Goal: Transaction & Acquisition: Obtain resource

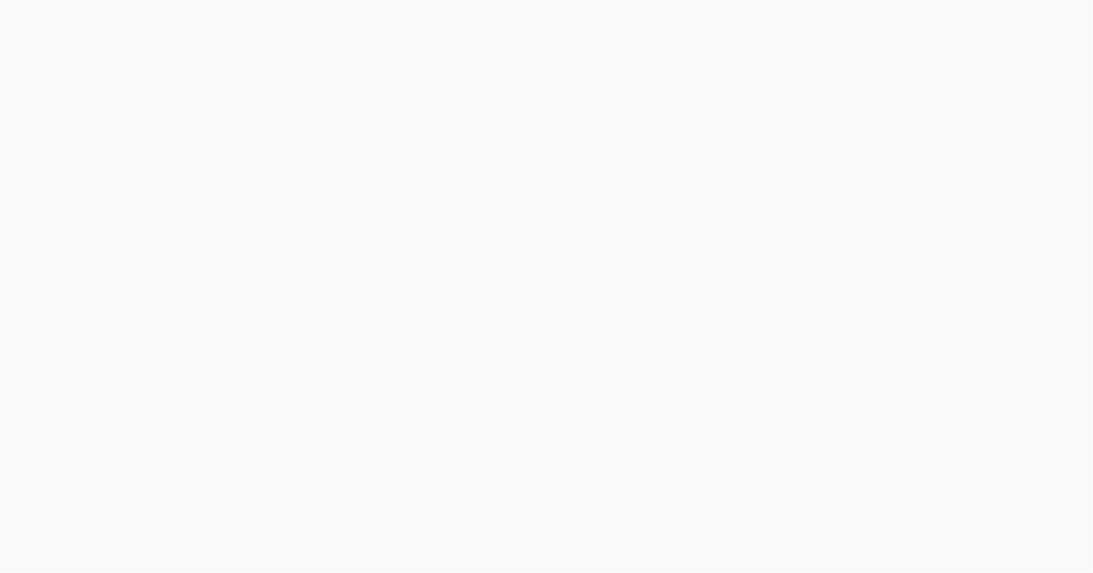
click at [526, 572] on div at bounding box center [546, 286] width 1093 height 573
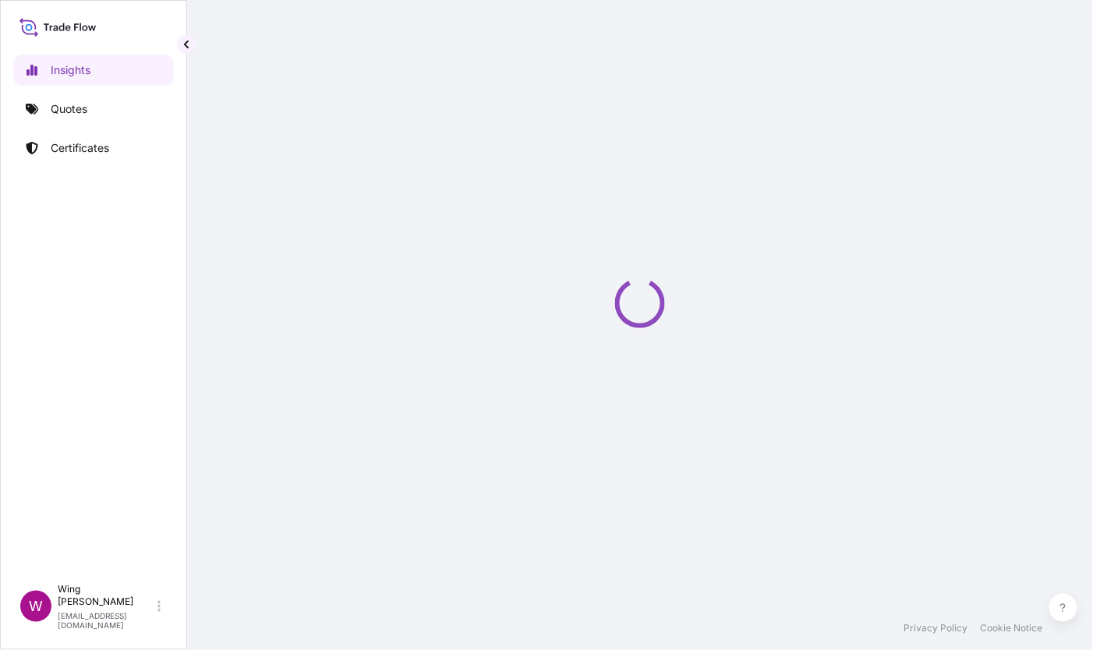
select select "2025"
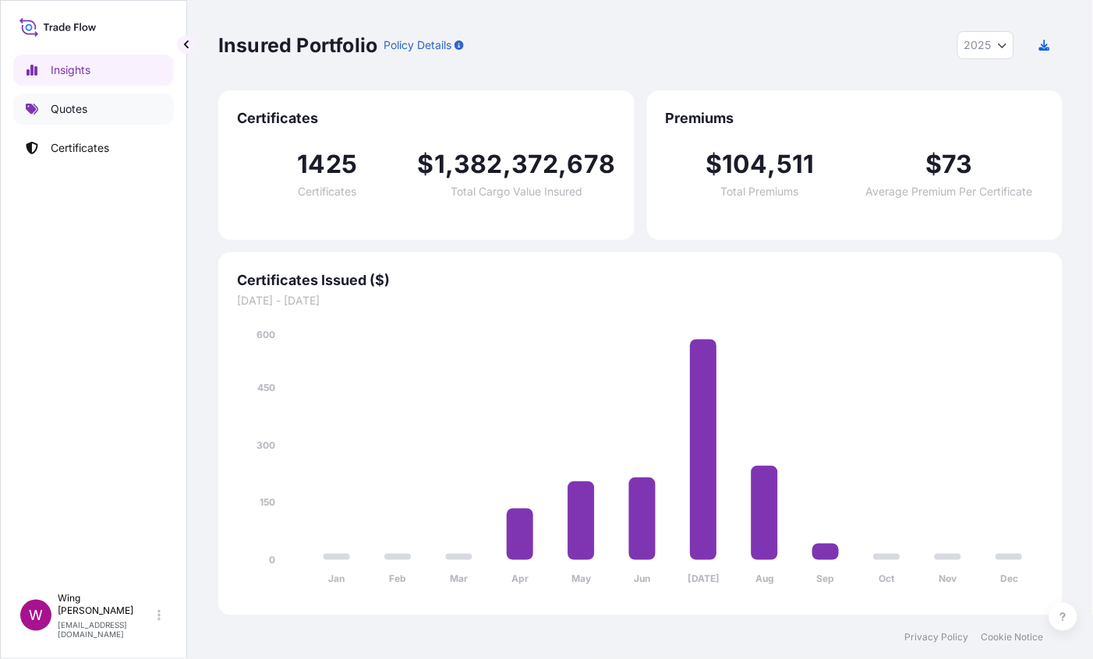
click at [76, 115] on p "Quotes" at bounding box center [69, 109] width 37 height 16
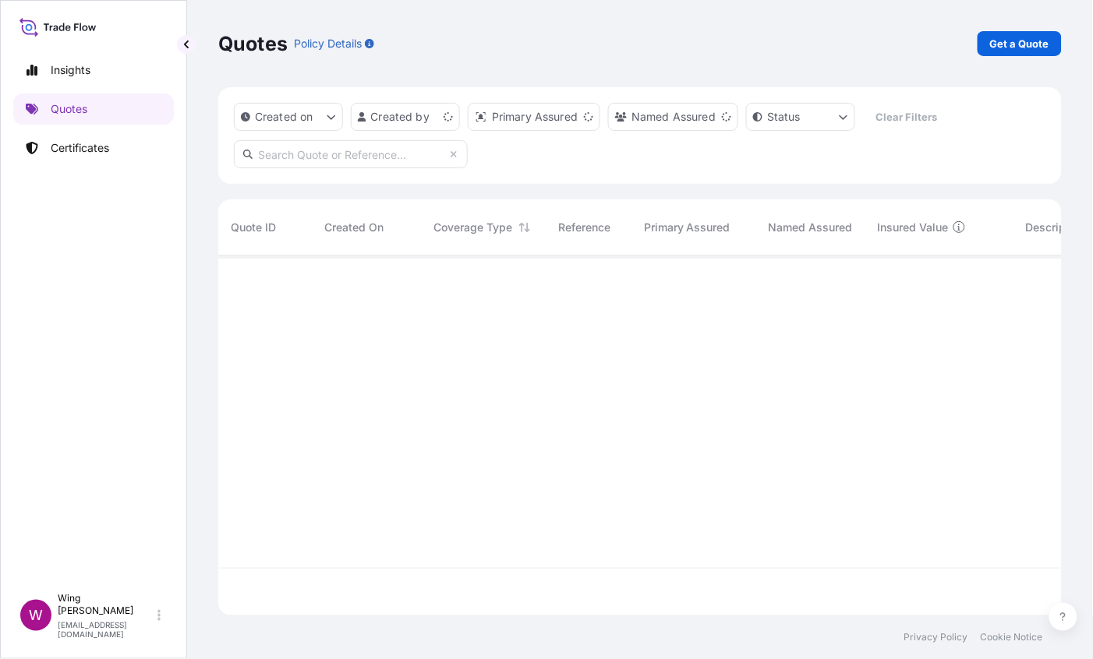
scroll to position [350, 826]
click at [1030, 41] on p "Get a Quote" at bounding box center [1019, 44] width 59 height 16
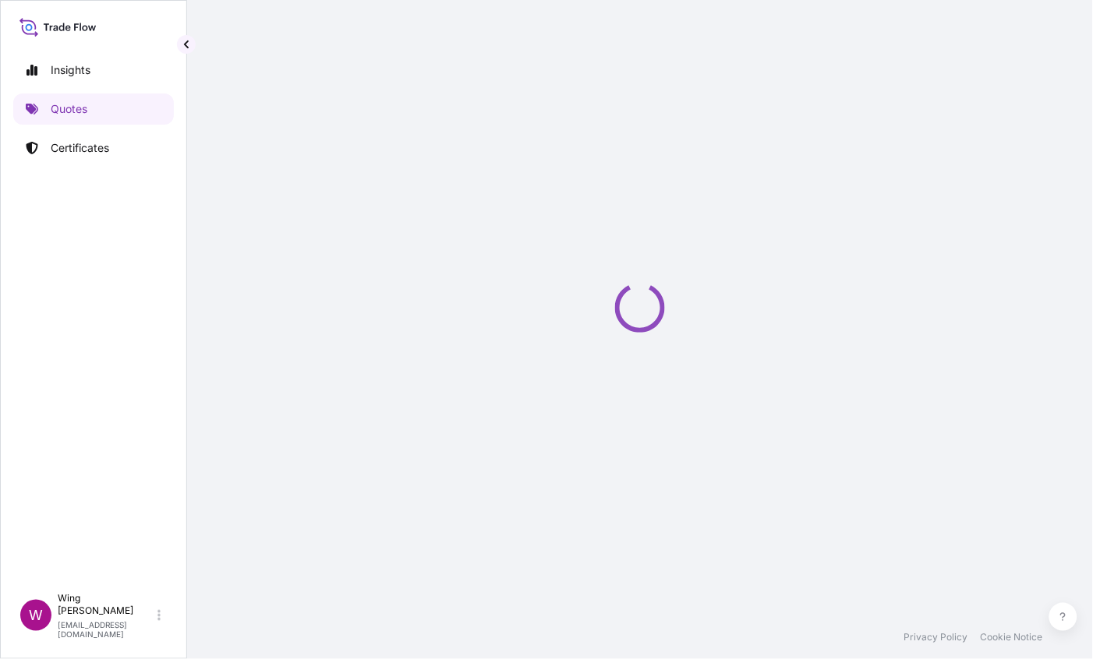
select select "AIR"
select select "27"
select select "Transit"
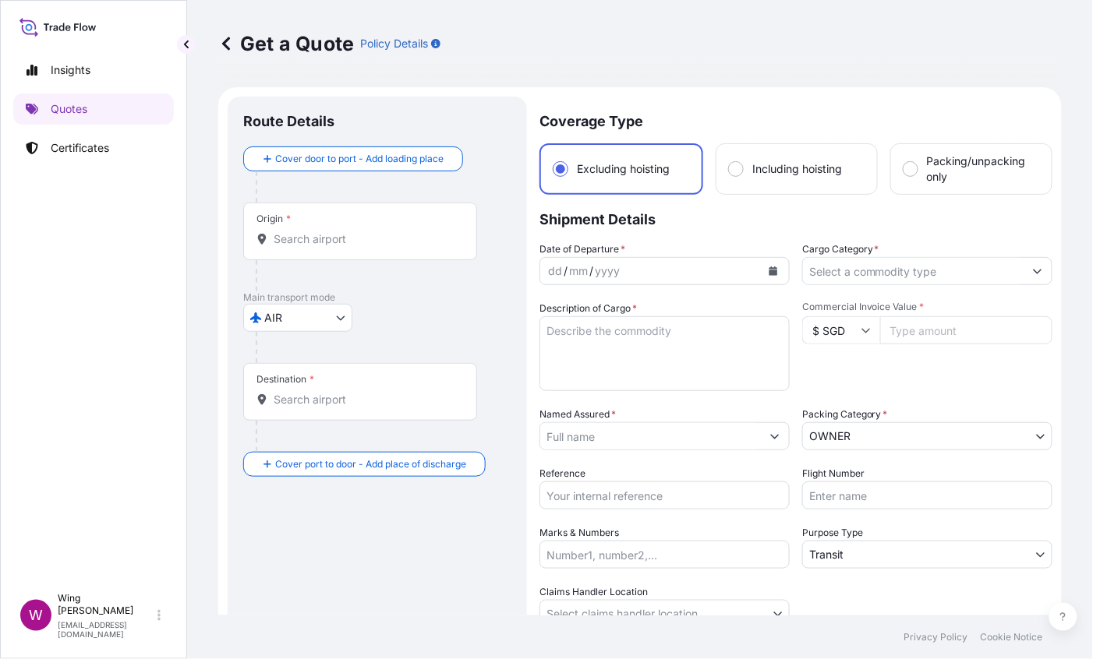
scroll to position [25, 0]
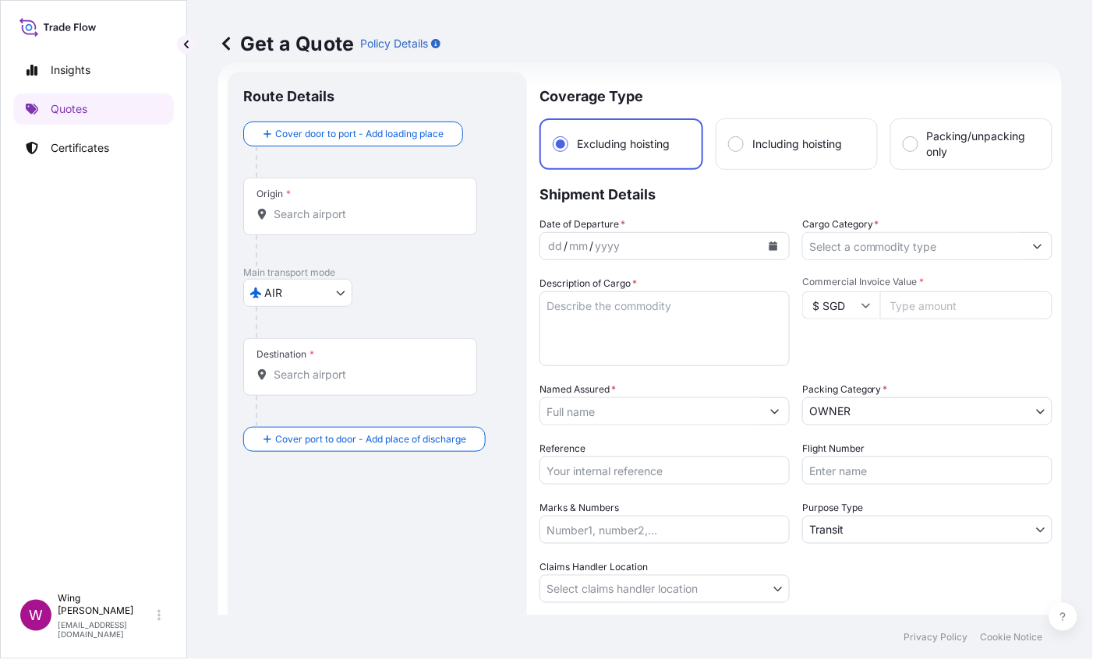
click at [301, 299] on body "Insights Quotes Certificates W Wing Lee [EMAIL_ADDRESS][DOMAIN_NAME] Get a Quot…" at bounding box center [546, 329] width 1093 height 659
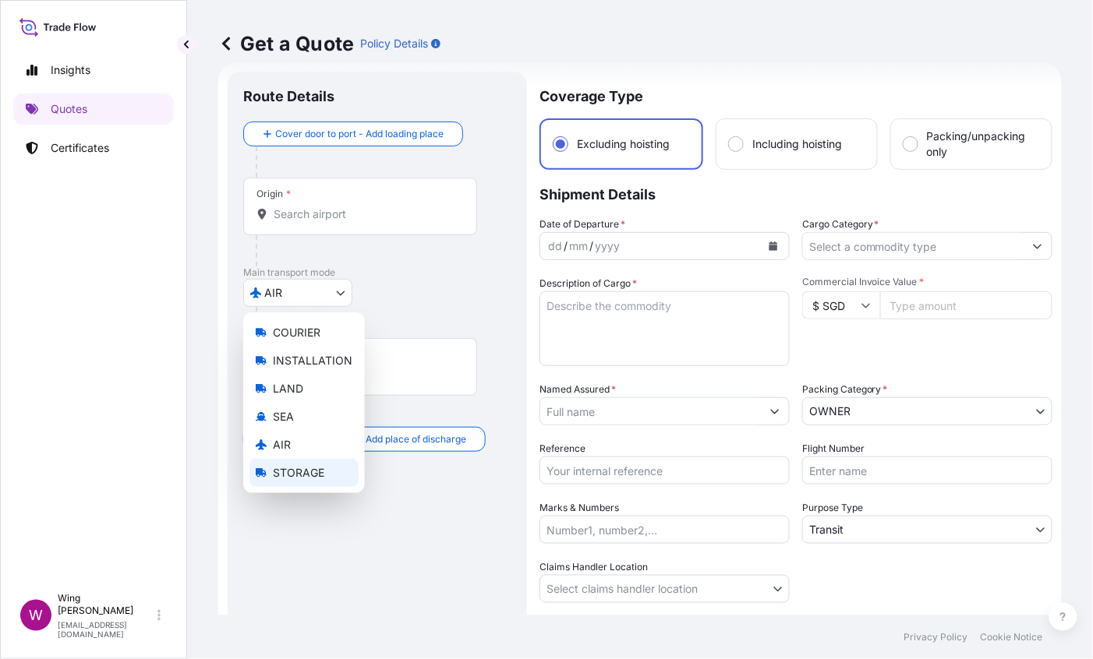
click at [300, 472] on span "STORAGE" at bounding box center [298, 473] width 51 height 16
select select "STORAGE"
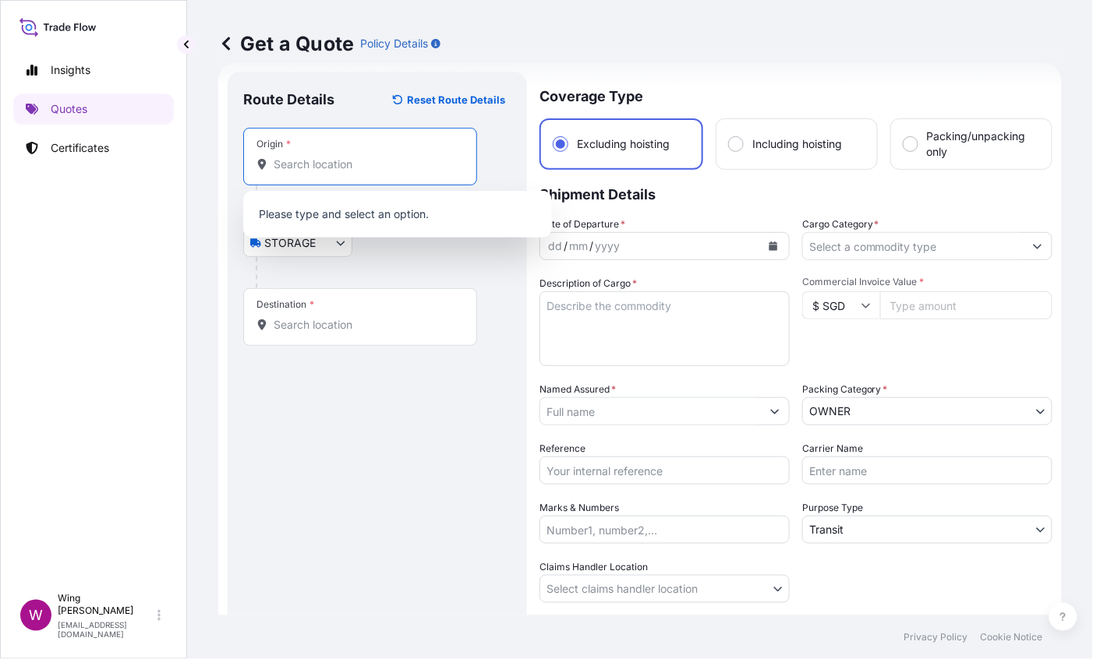
click at [334, 168] on input "Origin *" at bounding box center [366, 165] width 184 height 16
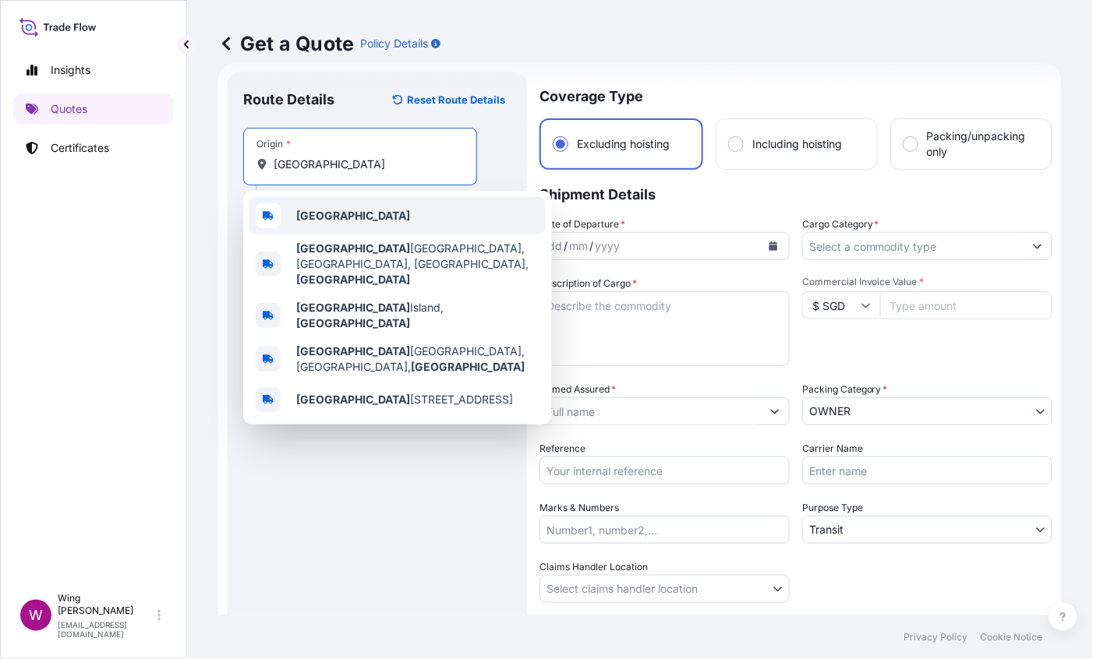
click at [320, 219] on b "[GEOGRAPHIC_DATA]" at bounding box center [353, 215] width 114 height 13
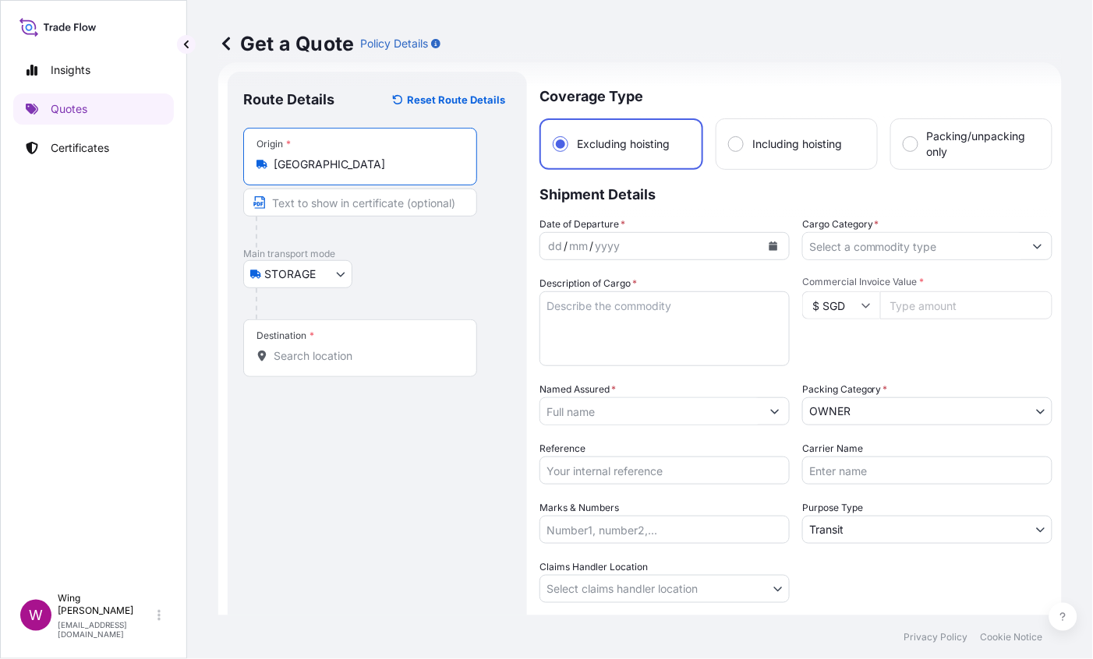
type input "[GEOGRAPHIC_DATA]"
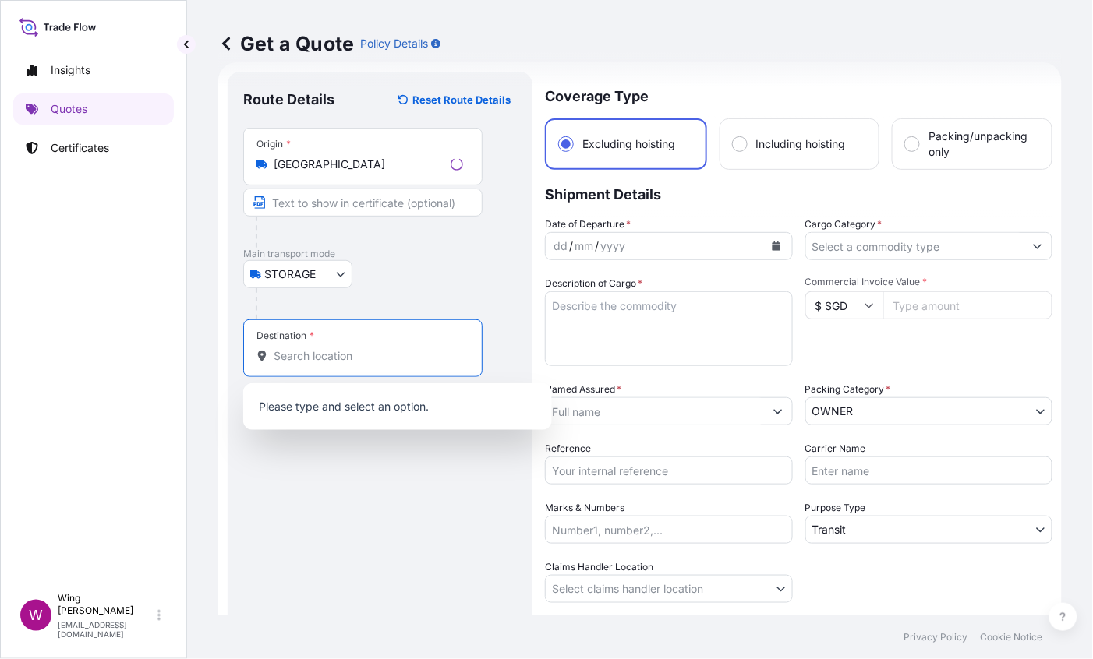
click at [348, 352] on input "Destination *" at bounding box center [368, 356] width 189 height 16
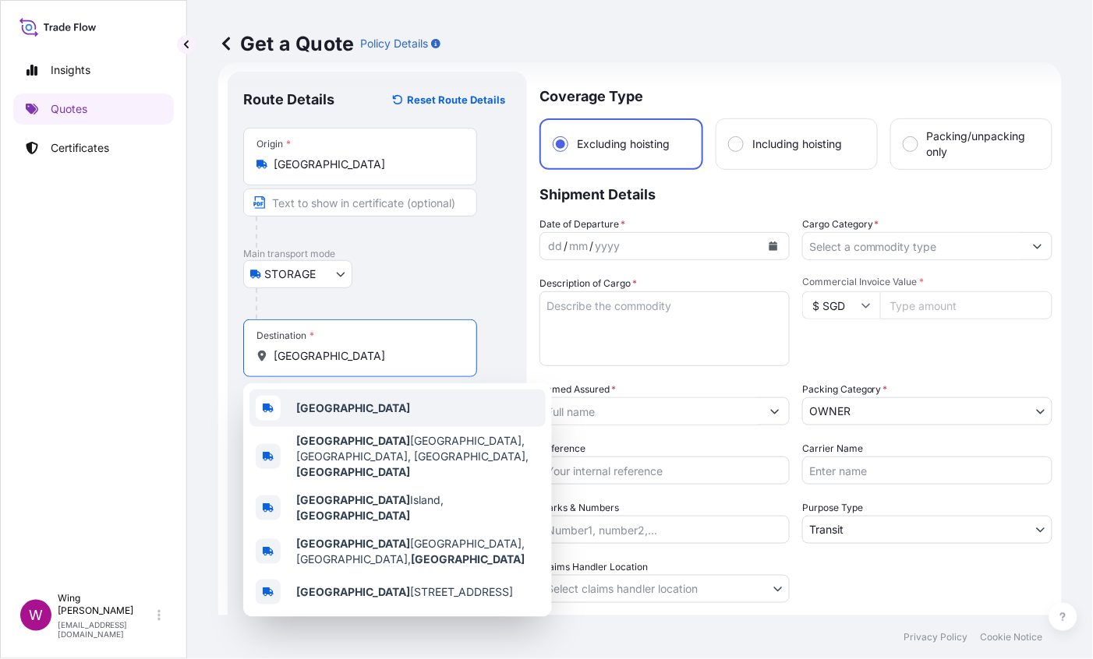
click at [328, 419] on div "[GEOGRAPHIC_DATA]" at bounding box center [397, 408] width 296 height 37
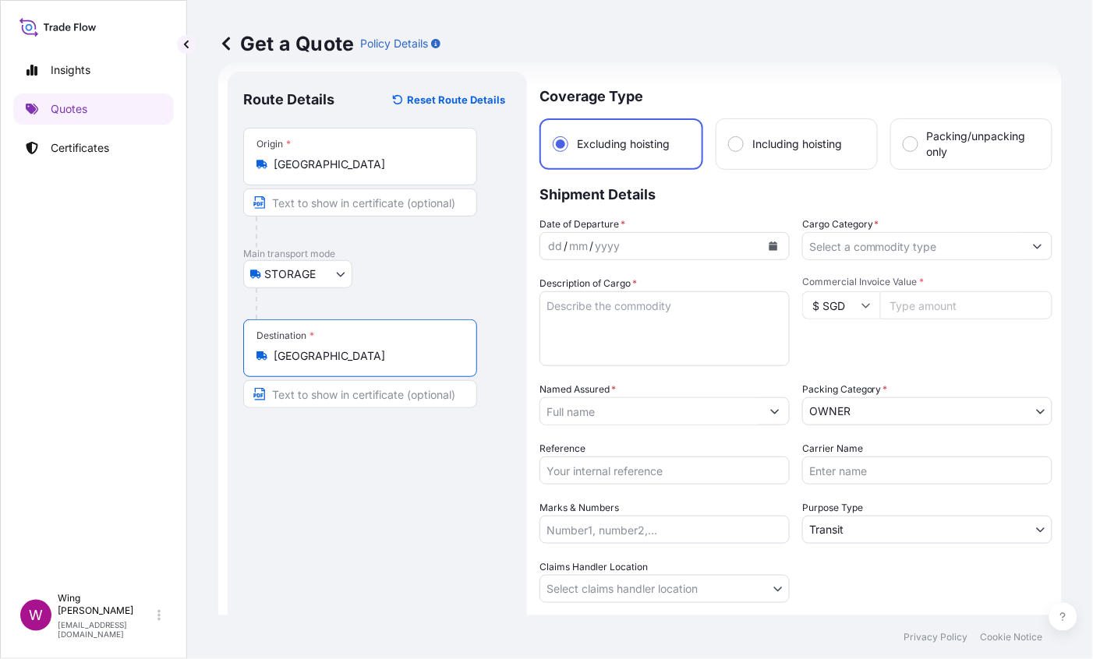
type input "[GEOGRAPHIC_DATA]"
click at [769, 246] on icon "Calendar" at bounding box center [773, 246] width 9 height 9
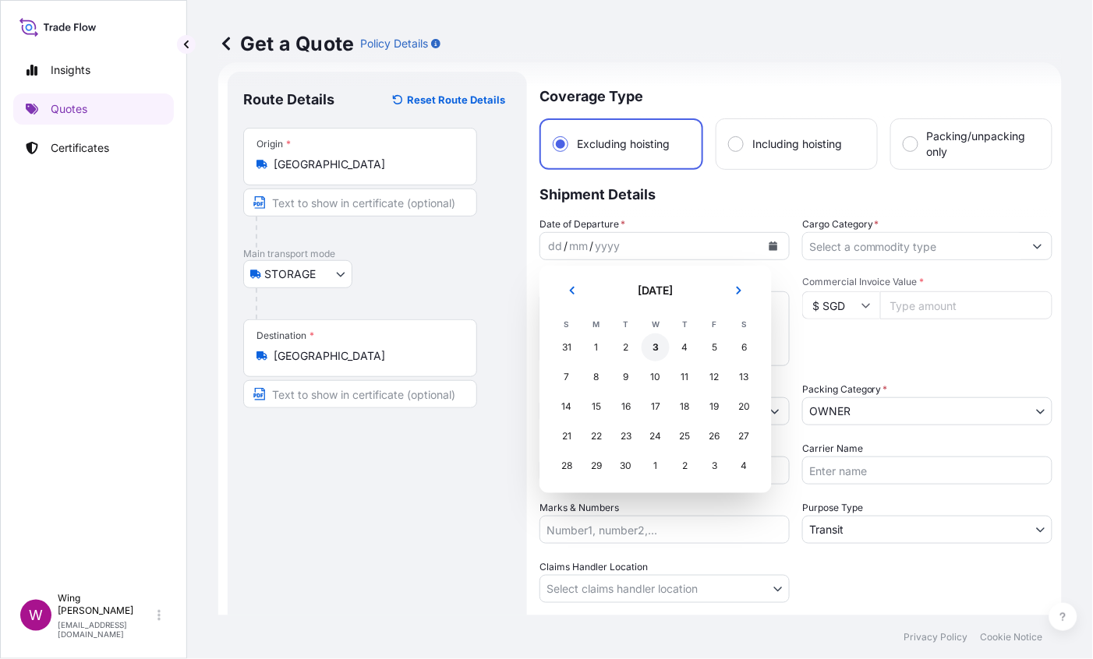
click at [656, 349] on div "3" at bounding box center [656, 348] width 28 height 28
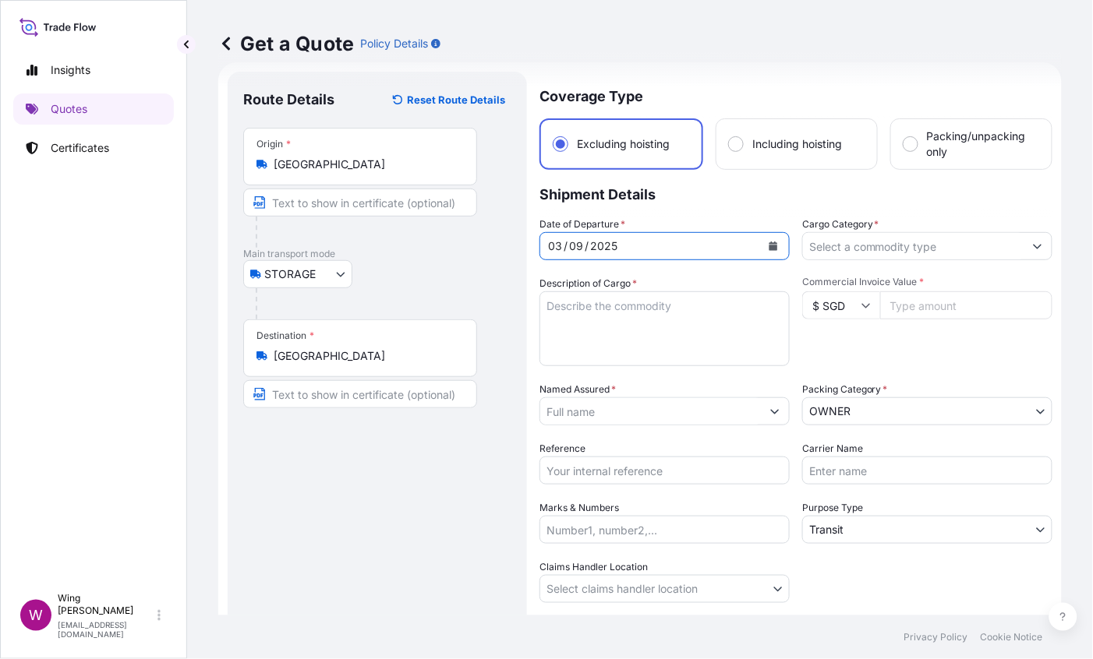
click at [942, 245] on input "Cargo Category *" at bounding box center [913, 246] width 221 height 28
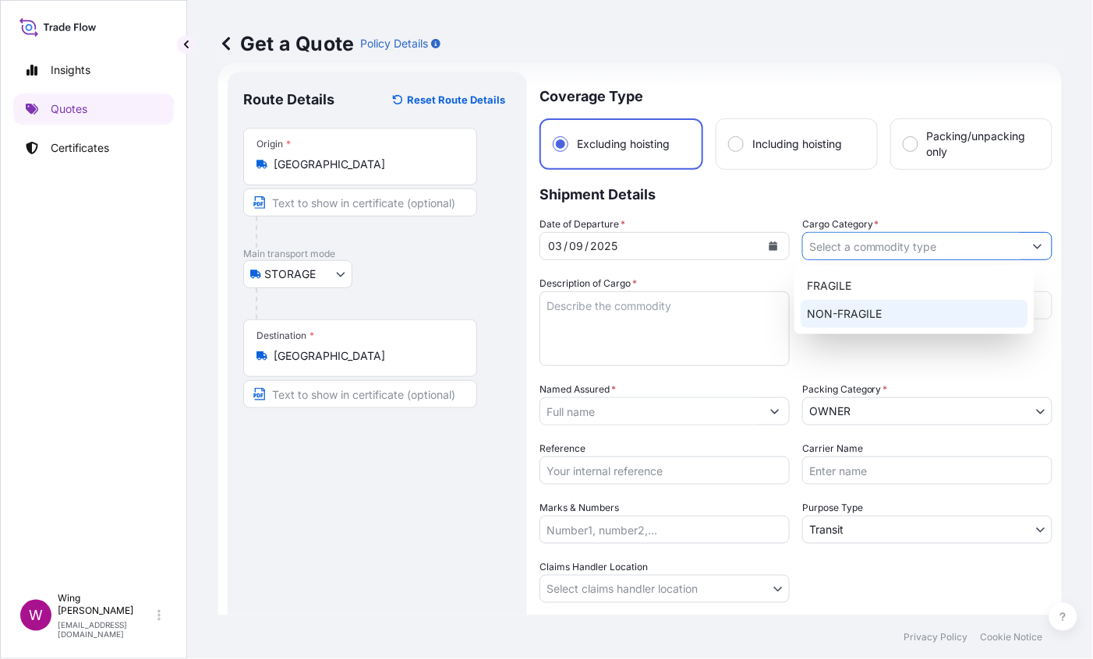
click at [905, 304] on div "NON-FRAGILE" at bounding box center [915, 314] width 228 height 28
type input "NON-FRAGILE"
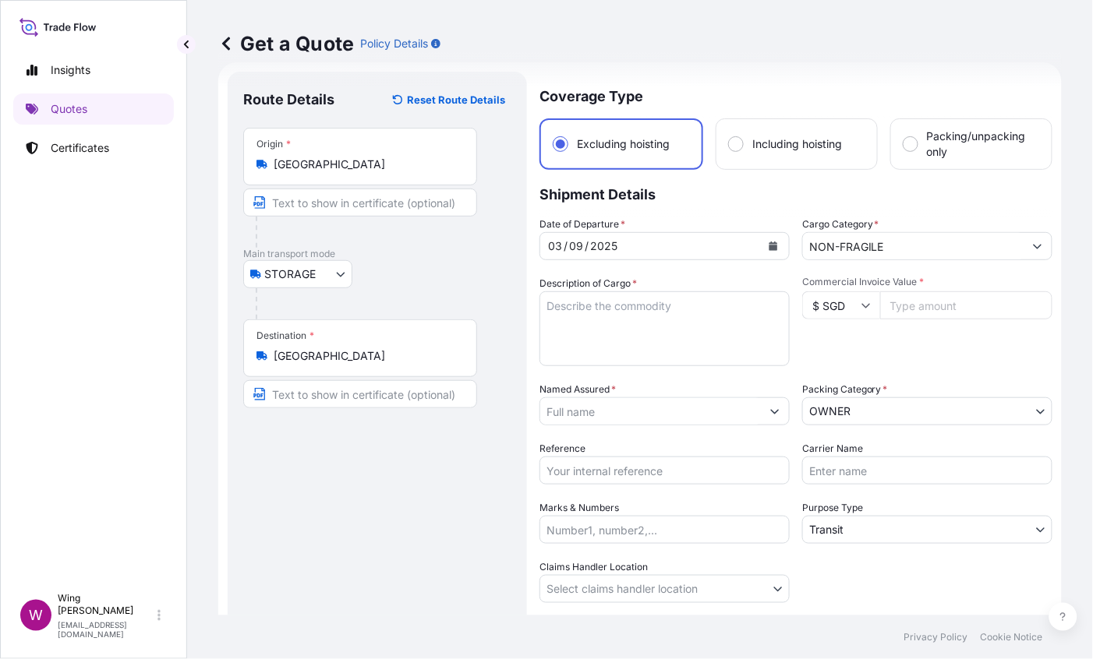
click at [464, 306] on div at bounding box center [384, 303] width 256 height 31
click at [455, 282] on div "STORAGE COURIER INSTALLATION LAND SEA AIR STORAGE" at bounding box center [377, 274] width 268 height 28
click at [691, 306] on textarea "Description of Cargo *" at bounding box center [664, 329] width 250 height 75
paste textarea "[PERSON_NAME] Untitled"
type textarea "[PERSON_NAME], Untitled"
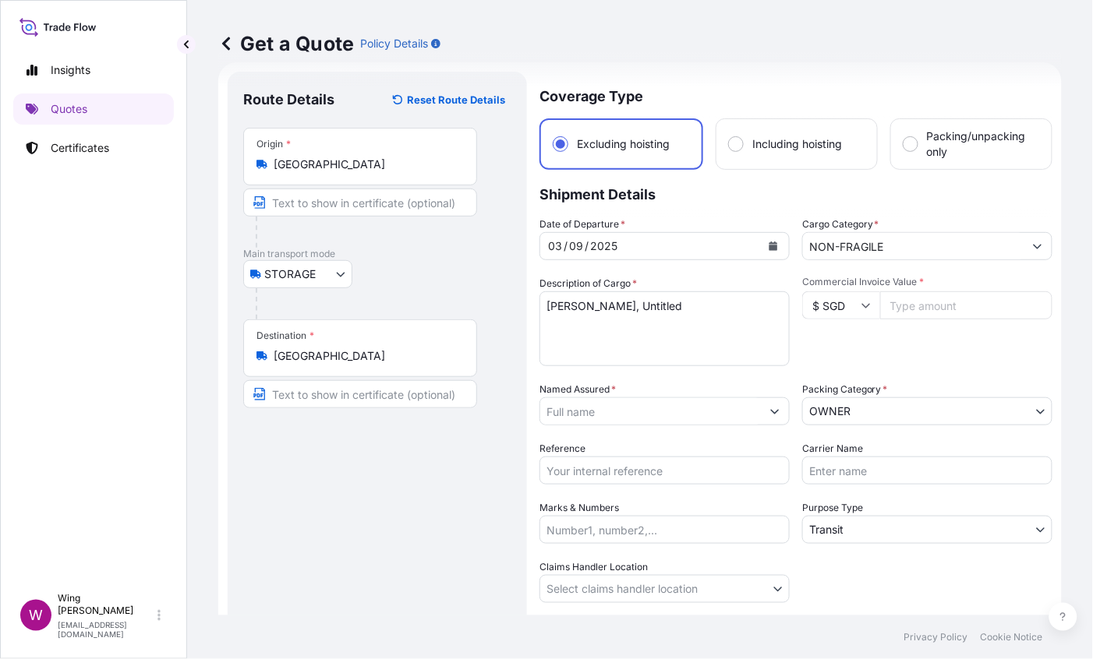
click at [448, 248] on p "Main transport mode" at bounding box center [377, 254] width 268 height 12
click at [868, 302] on input "$ SGD" at bounding box center [841, 306] width 78 height 28
click at [824, 429] on div "$ USD" at bounding box center [832, 414] width 65 height 30
type input "$ USD"
click at [907, 303] on input "Commercial Invoice Value *" at bounding box center [966, 306] width 172 height 28
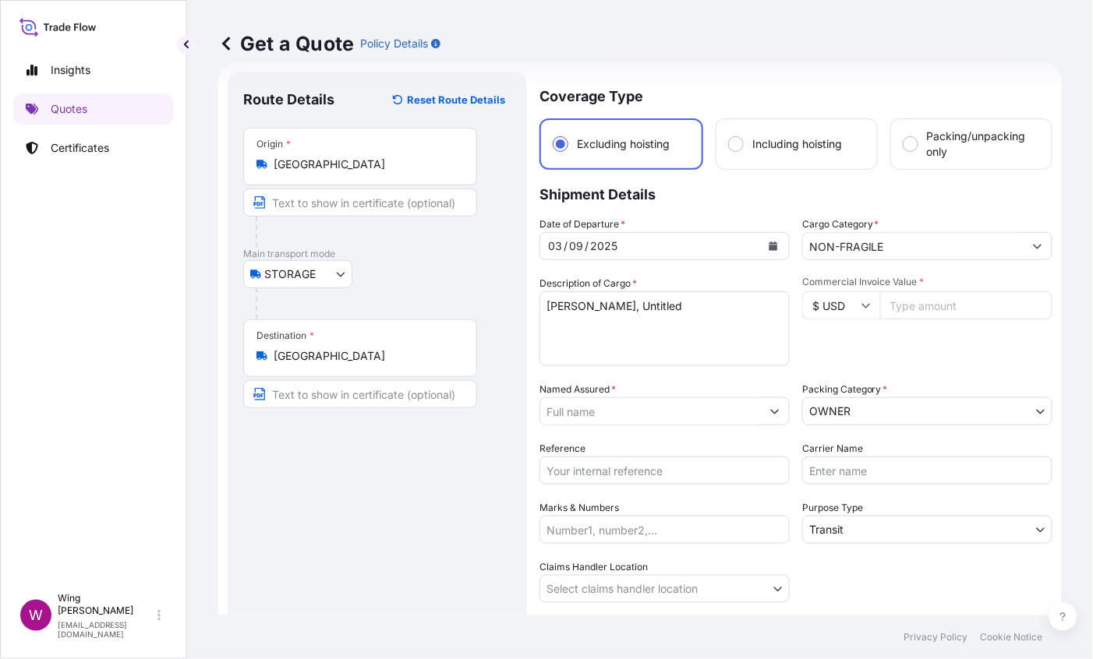
paste input "225000"
type input "225000"
click at [320, 523] on div "Route Details Reset Route Details Place of loading Road / [GEOGRAPHIC_DATA] / I…" at bounding box center [377, 395] width 268 height 617
click at [438, 500] on div "Route Details Reset Route Details Place of loading Road / [GEOGRAPHIC_DATA] / I…" at bounding box center [377, 395] width 268 height 617
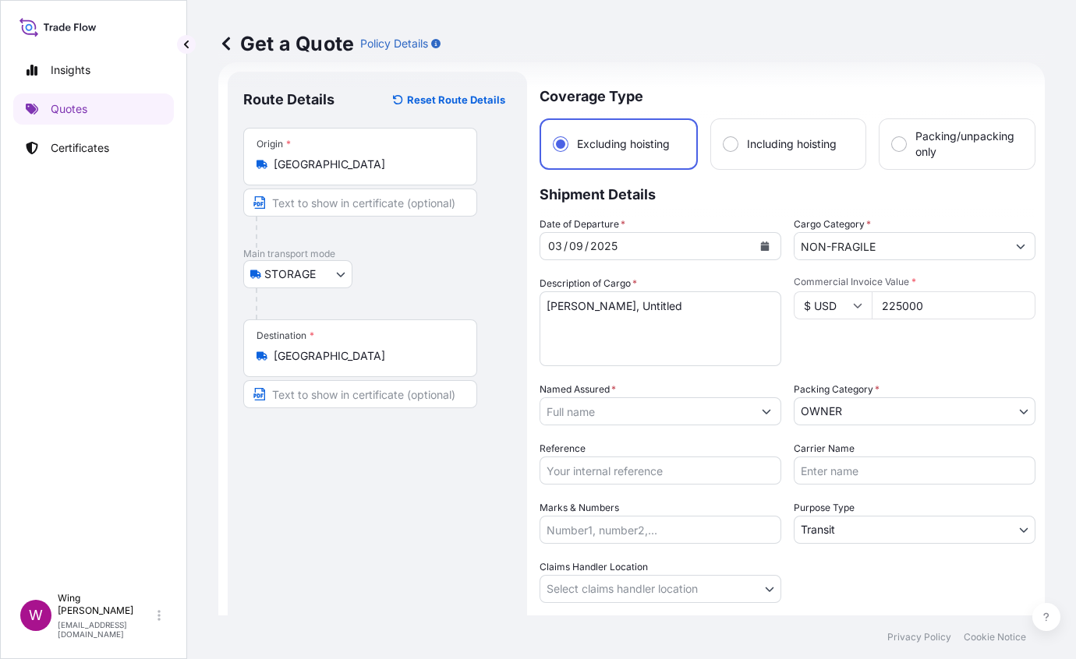
click at [651, 416] on input "Named Assured *" at bounding box center [646, 412] width 212 height 28
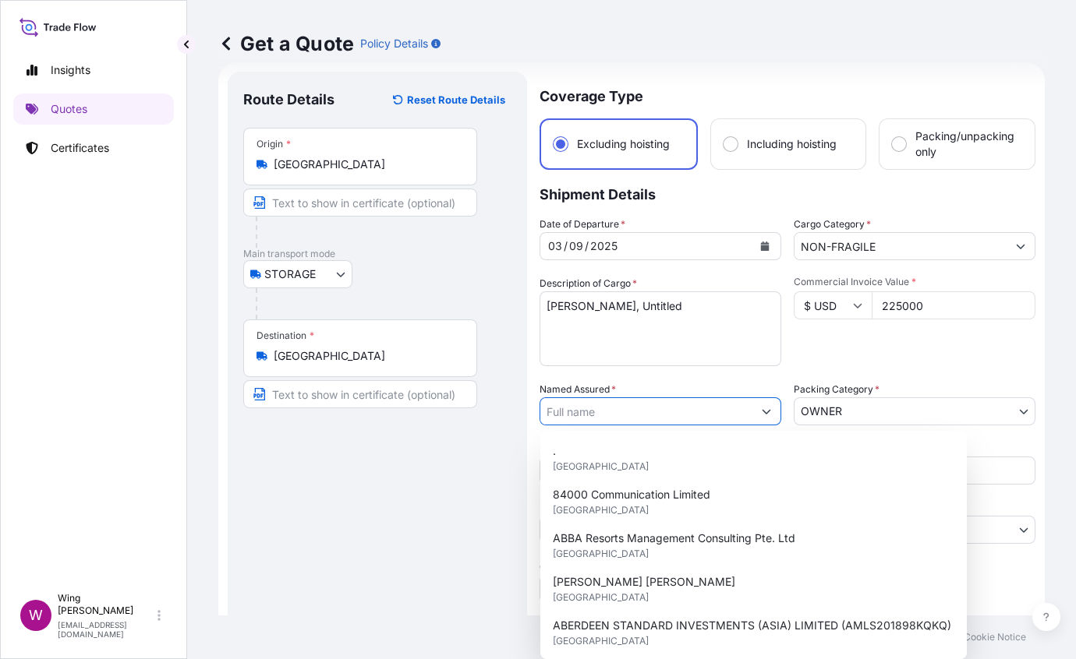
paste input "AMST2413644KKKO"
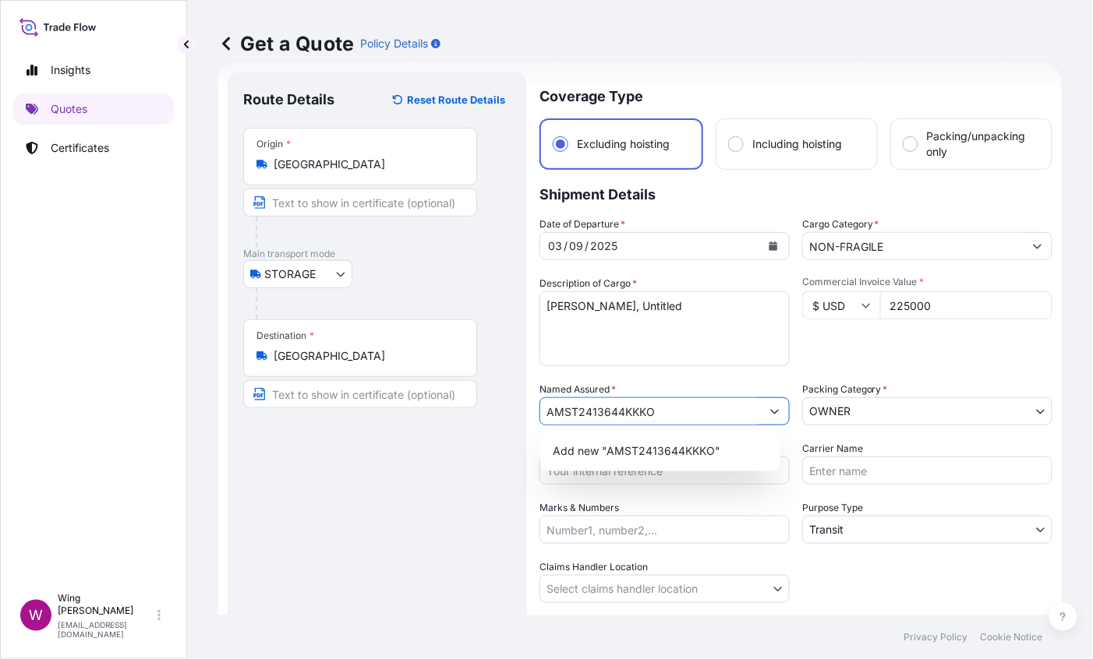
type input "AMST2413644KKKO"
click at [423, 461] on div "Route Details Reset Route Details Place of loading Road / [GEOGRAPHIC_DATA] / I…" at bounding box center [377, 395] width 268 height 617
drag, startPoint x: 668, startPoint y: 414, endPoint x: 526, endPoint y: 401, distance: 142.4
click at [526, 401] on form "Route Details Reset Route Details Place of loading Road / Inland Road / Inland …" at bounding box center [639, 395] width 843 height 667
click at [473, 497] on div "Route Details Reset Route Details Place of loading Road / [GEOGRAPHIC_DATA] / I…" at bounding box center [377, 395] width 268 height 617
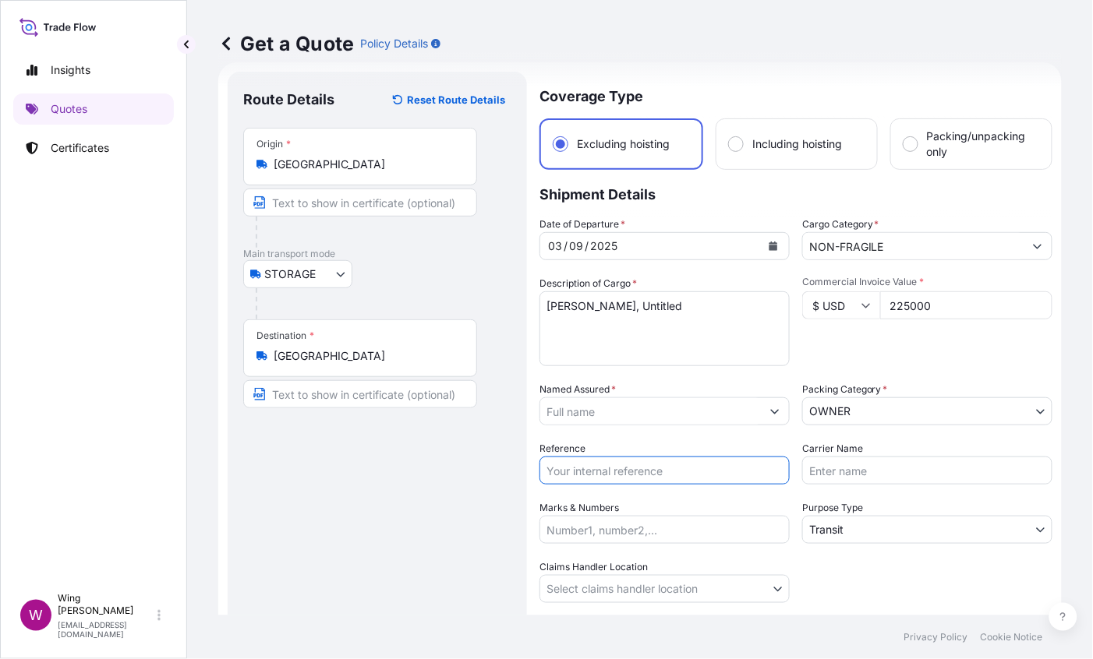
click at [568, 476] on input "Reference" at bounding box center [664, 471] width 250 height 28
paste input "AMST2413644KKKO"
type input "AMST2413644KKKO"
click at [357, 523] on div "Route Details Reset Route Details Place of loading Road / [GEOGRAPHIC_DATA] / I…" at bounding box center [377, 395] width 268 height 617
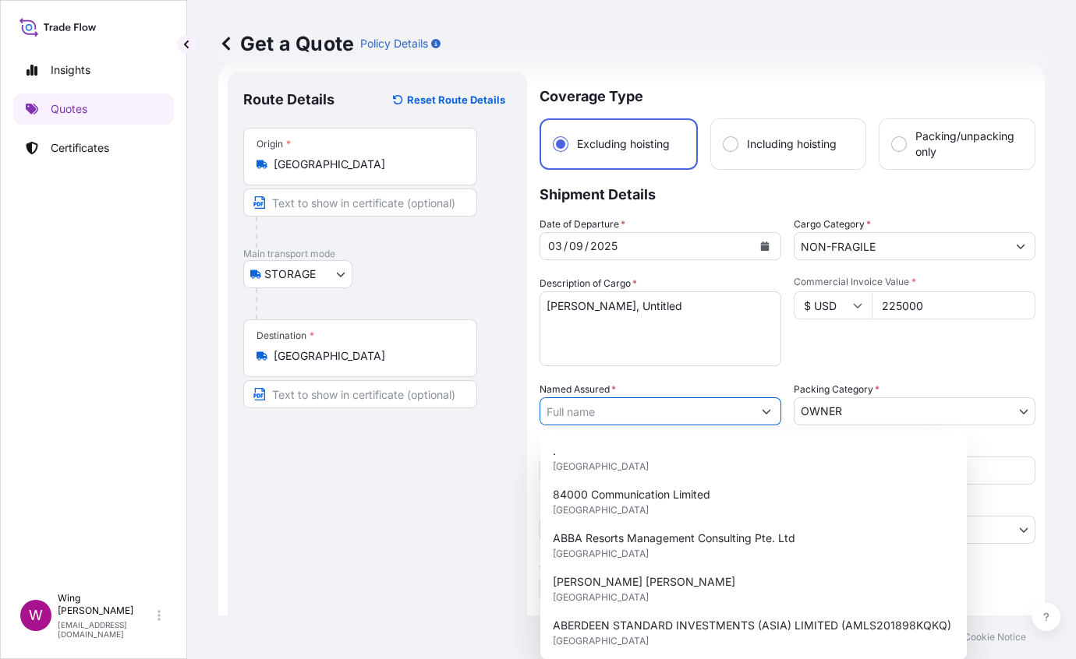
click at [644, 413] on input "Named Assured *" at bounding box center [646, 412] width 212 height 28
paste input "EN2 LLC"
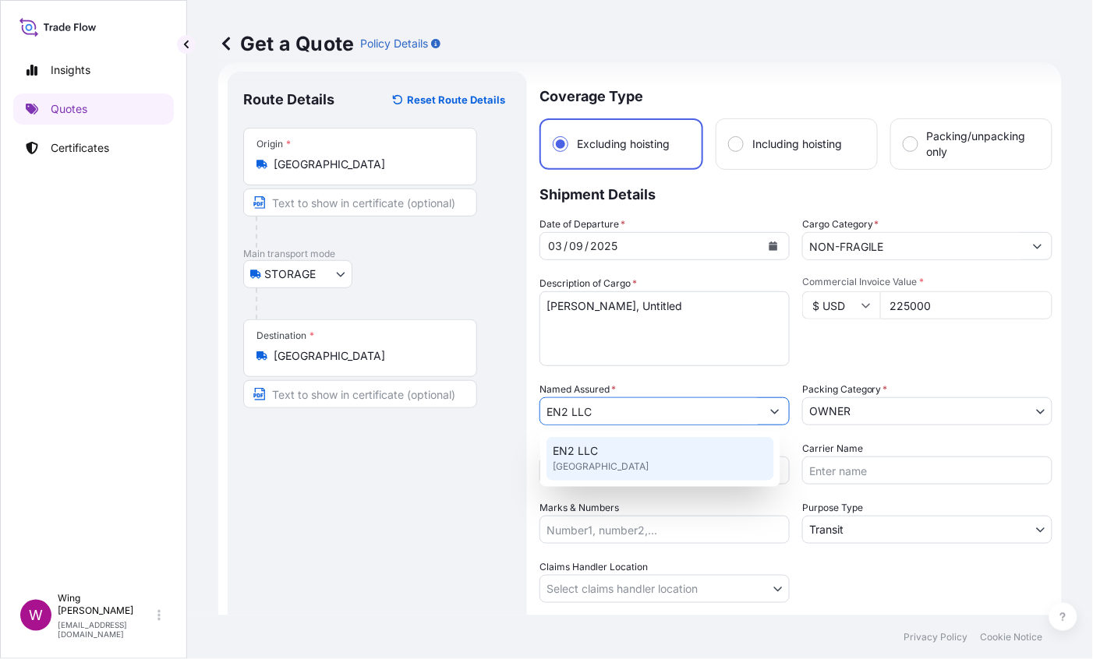
click at [581, 458] on div "EN2 LLC [GEOGRAPHIC_DATA]" at bounding box center [660, 459] width 228 height 44
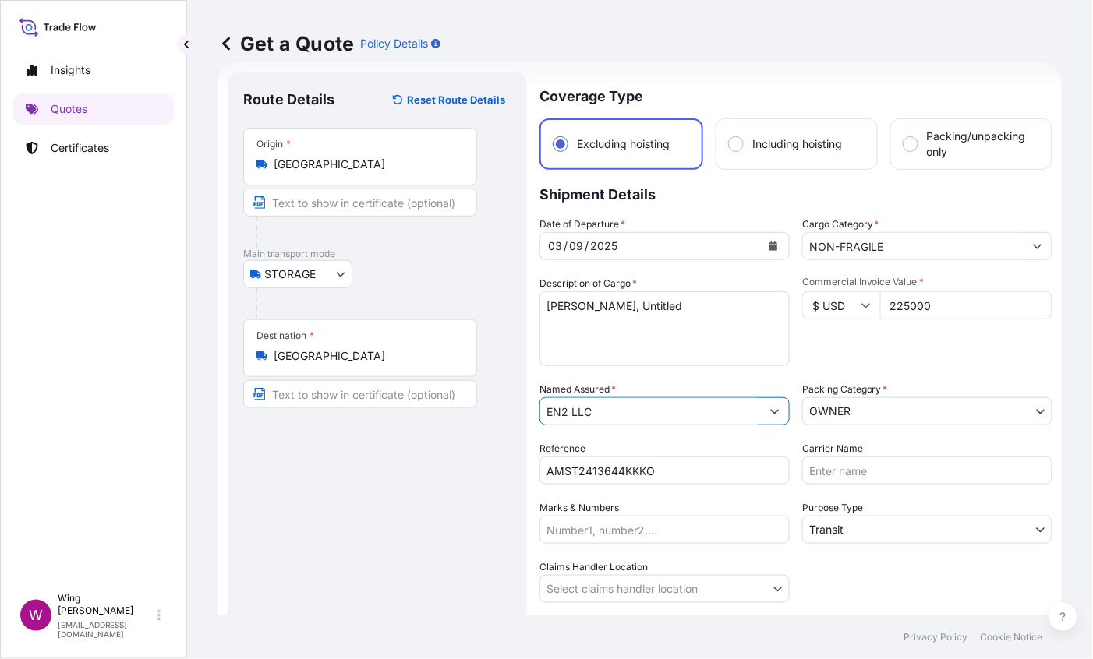
type input "EN2 LLC"
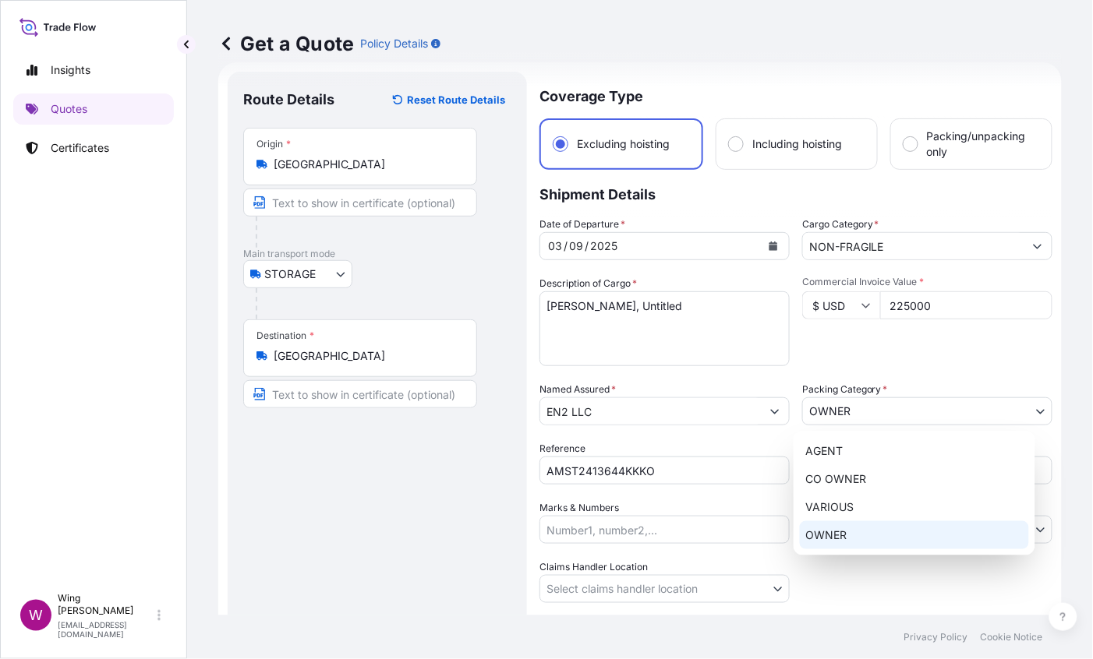
click at [872, 408] on body "15 options available. 0 options available. 1 option available. Insights Quotes …" at bounding box center [546, 329] width 1093 height 659
click at [858, 524] on div "OWNER" at bounding box center [914, 536] width 229 height 28
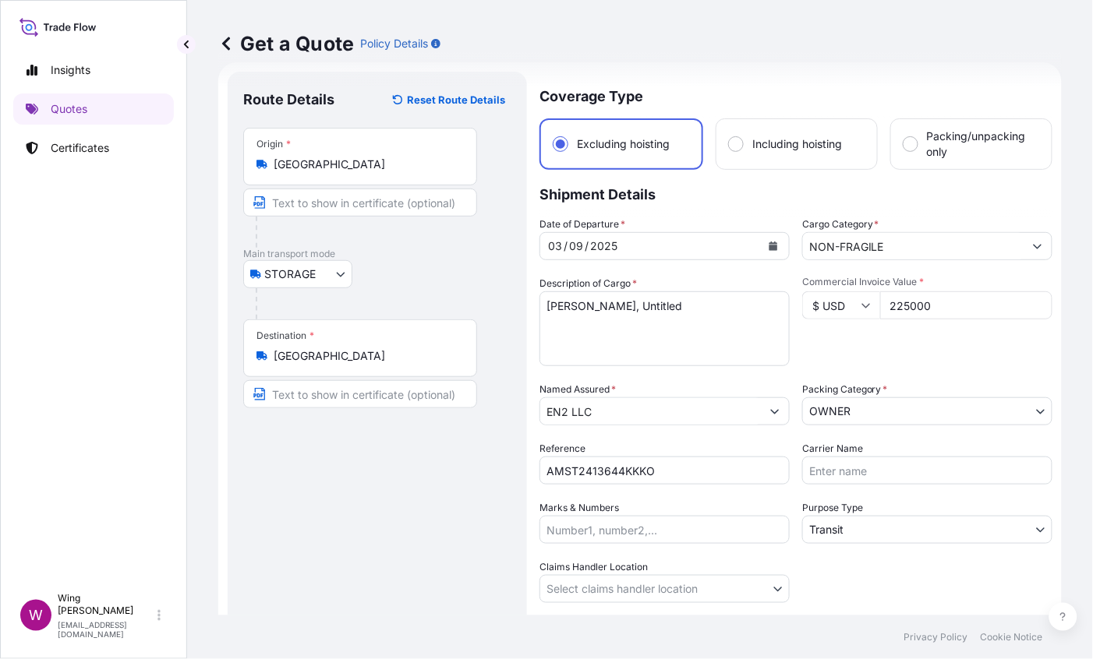
click at [457, 496] on div "Route Details Reset Route Details Place of loading Road / [GEOGRAPHIC_DATA] / I…" at bounding box center [377, 395] width 268 height 617
click at [834, 530] on body "15 options available. 0 options available. 1 option available. Insights Quotes …" at bounding box center [546, 329] width 1093 height 659
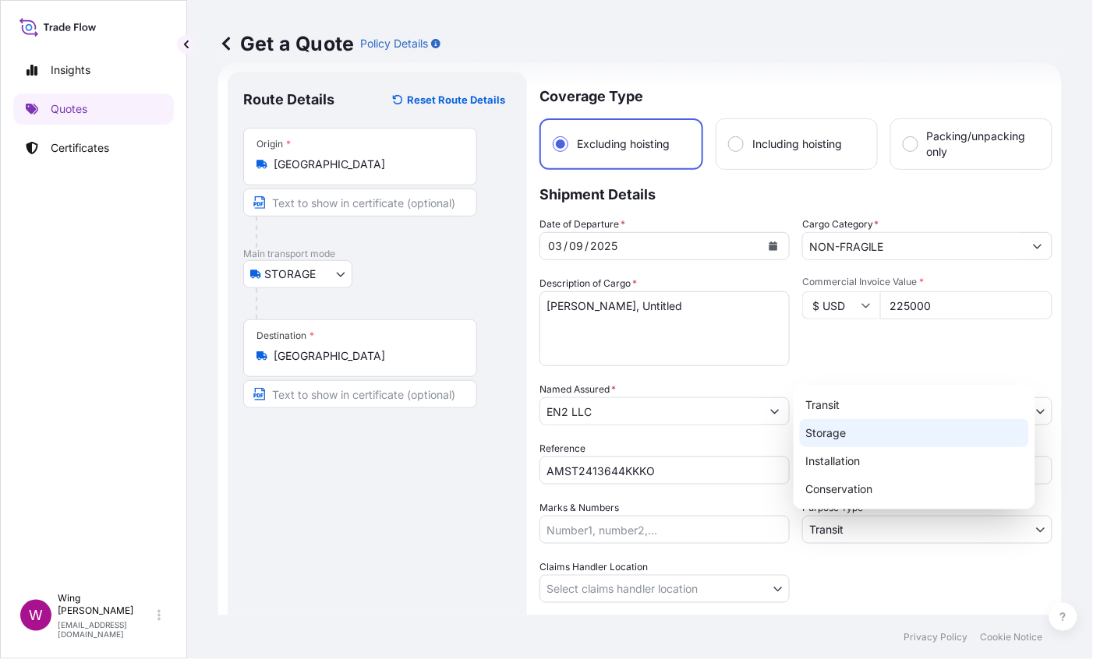
click at [838, 437] on div "Storage" at bounding box center [914, 433] width 229 height 28
select select "Storage"
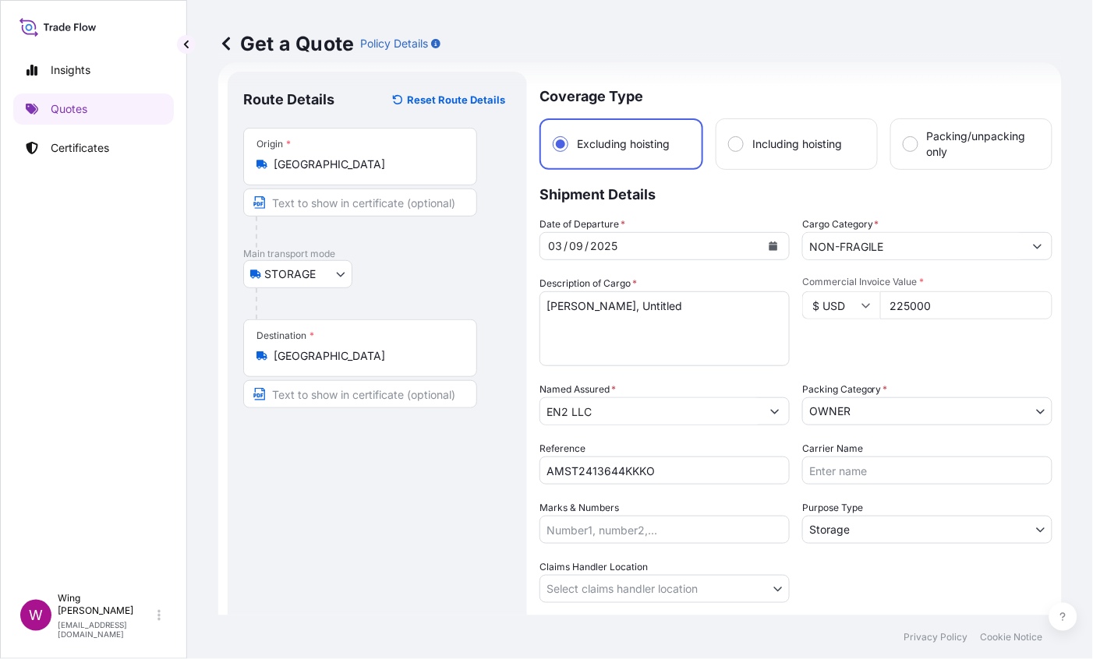
click at [353, 504] on div "Route Details Reset Route Details Place of loading Road / [GEOGRAPHIC_DATA] / I…" at bounding box center [377, 395] width 268 height 617
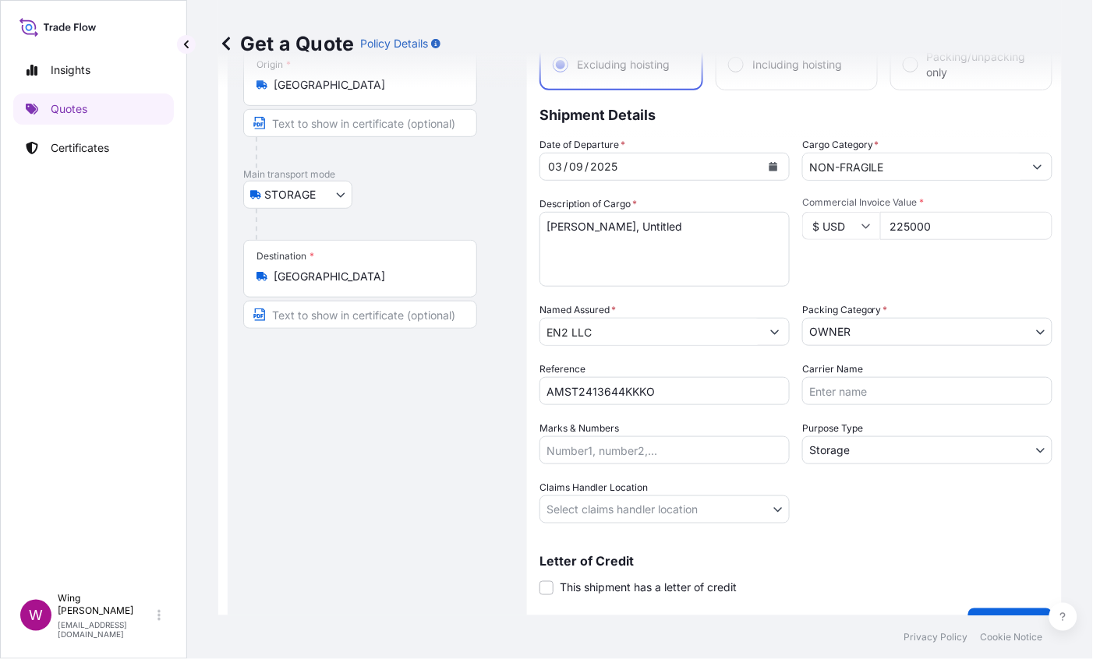
scroll to position [138, 0]
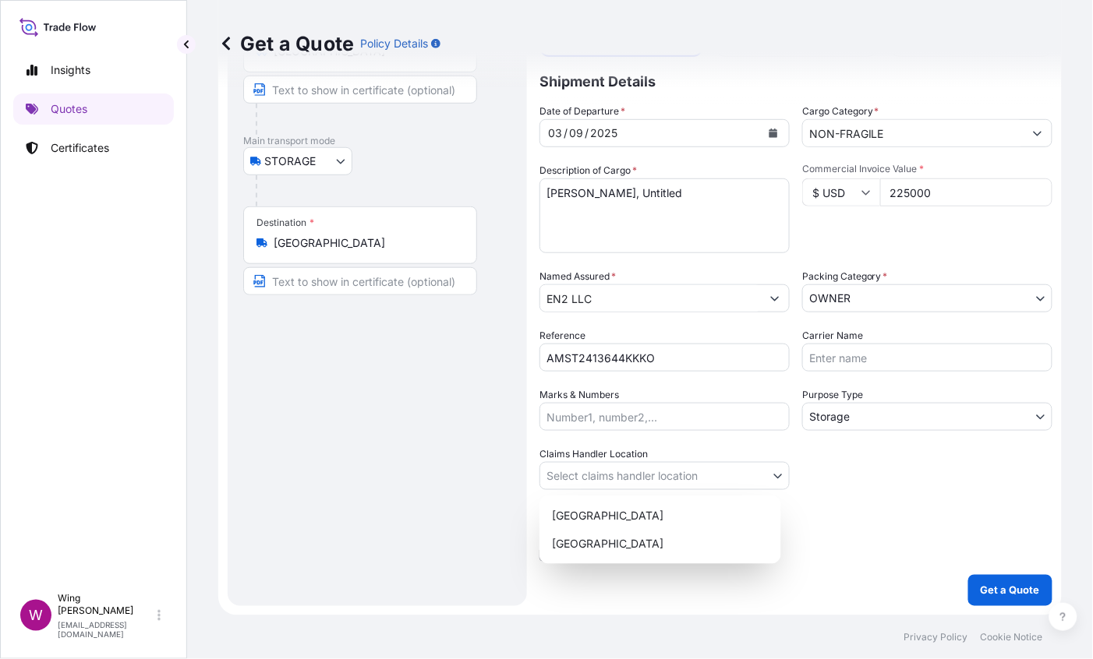
click at [582, 476] on body "Insights Quotes Certificates W Wing Lee [EMAIL_ADDRESS][DOMAIN_NAME] Get a Quot…" at bounding box center [546, 329] width 1093 height 659
click at [582, 507] on div "[GEOGRAPHIC_DATA]" at bounding box center [660, 516] width 229 height 28
select select "[GEOGRAPHIC_DATA]"
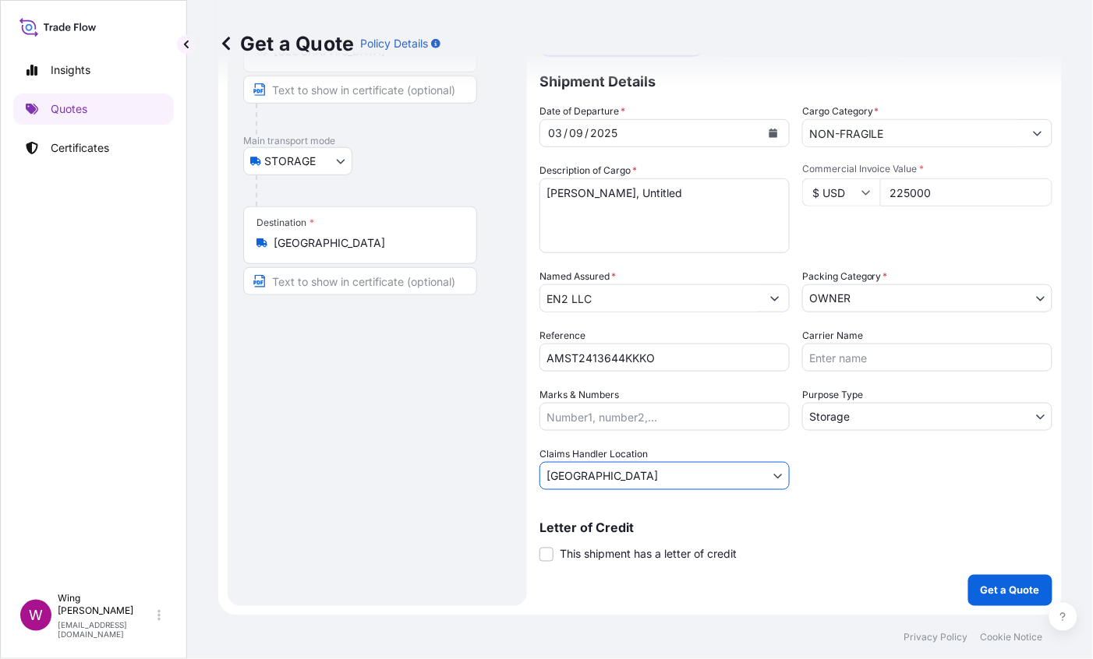
click at [434, 507] on div "Route Details Reset Route Details Place of loading Road / [GEOGRAPHIC_DATA] / I…" at bounding box center [377, 282] width 268 height 617
click at [562, 554] on span "This shipment has a letter of credit" at bounding box center [648, 555] width 177 height 16
click at [539, 546] on input "This shipment has a letter of credit" at bounding box center [539, 546] width 0 height 0
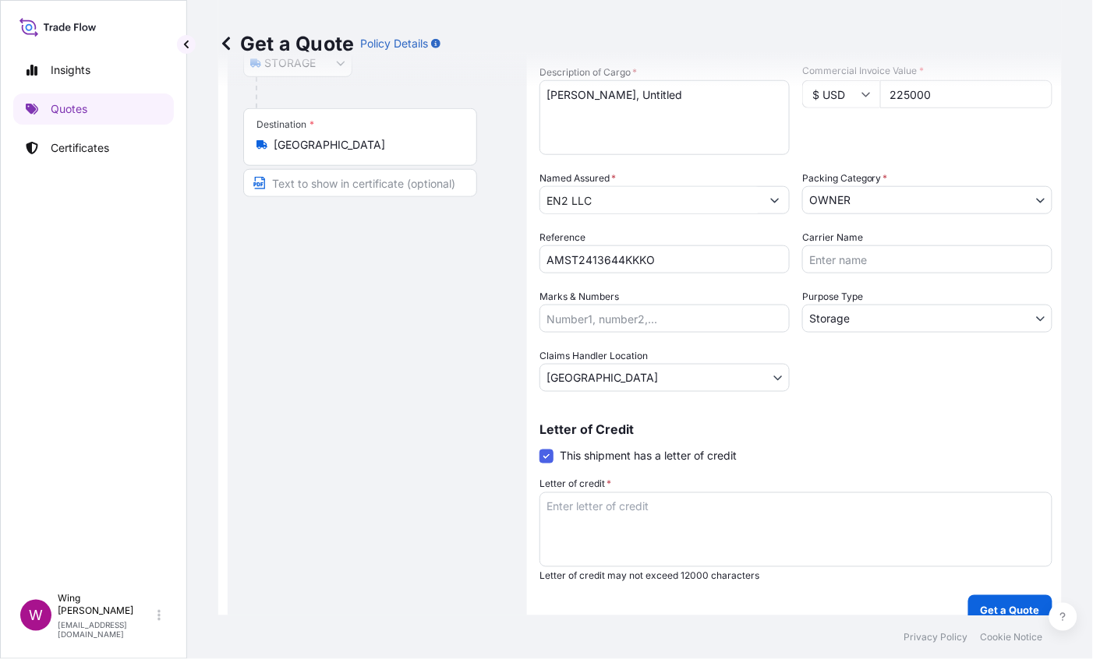
scroll to position [256, 0]
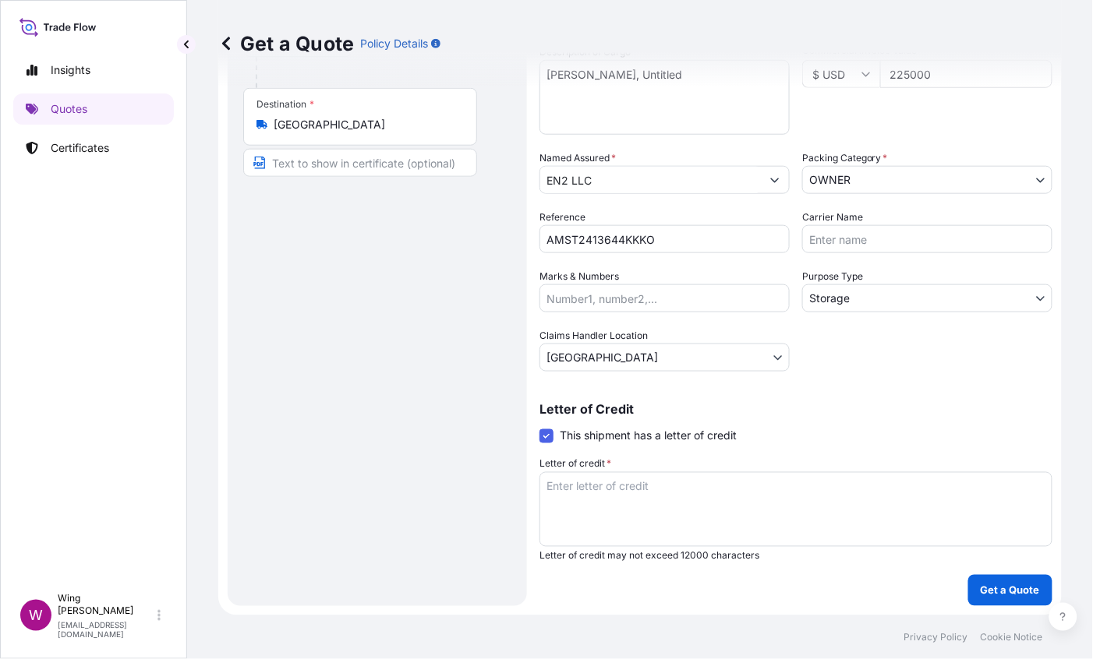
click at [640, 527] on textarea "Letter of credit *" at bounding box center [795, 509] width 513 height 75
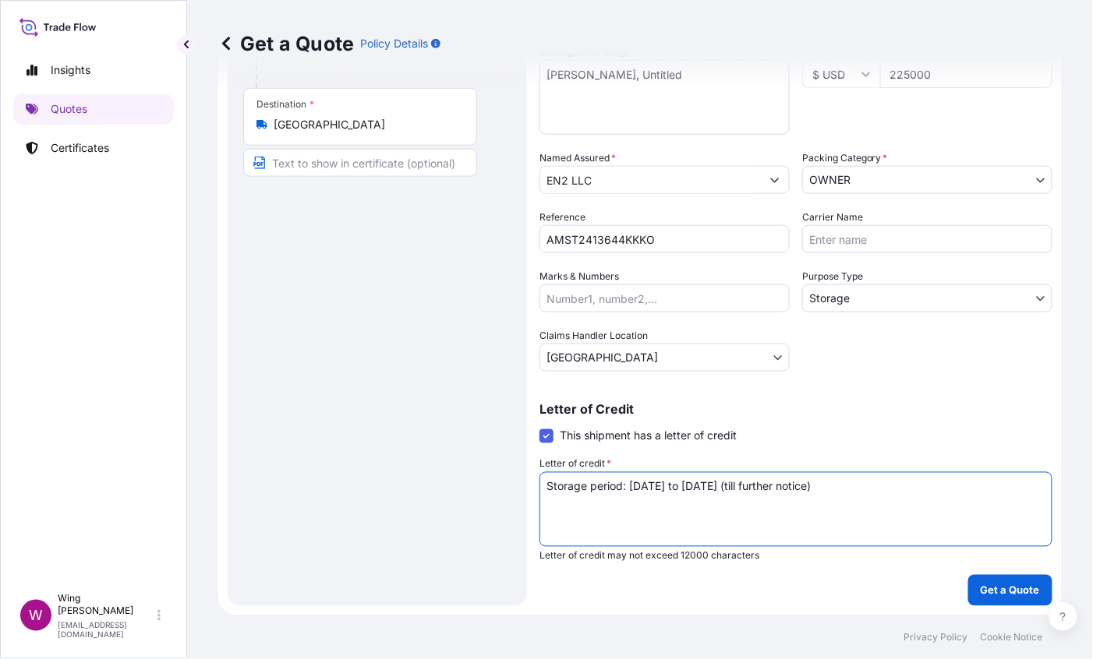
drag, startPoint x: 925, startPoint y: 482, endPoint x: 525, endPoint y: 481, distance: 399.9
click at [525, 481] on form "Route Details Reset Route Details Place of loading Road / Inland Road / Inland …" at bounding box center [639, 223] width 843 height 785
type textarea "Storage period: [DATE] to [DATE] (till further notice)"
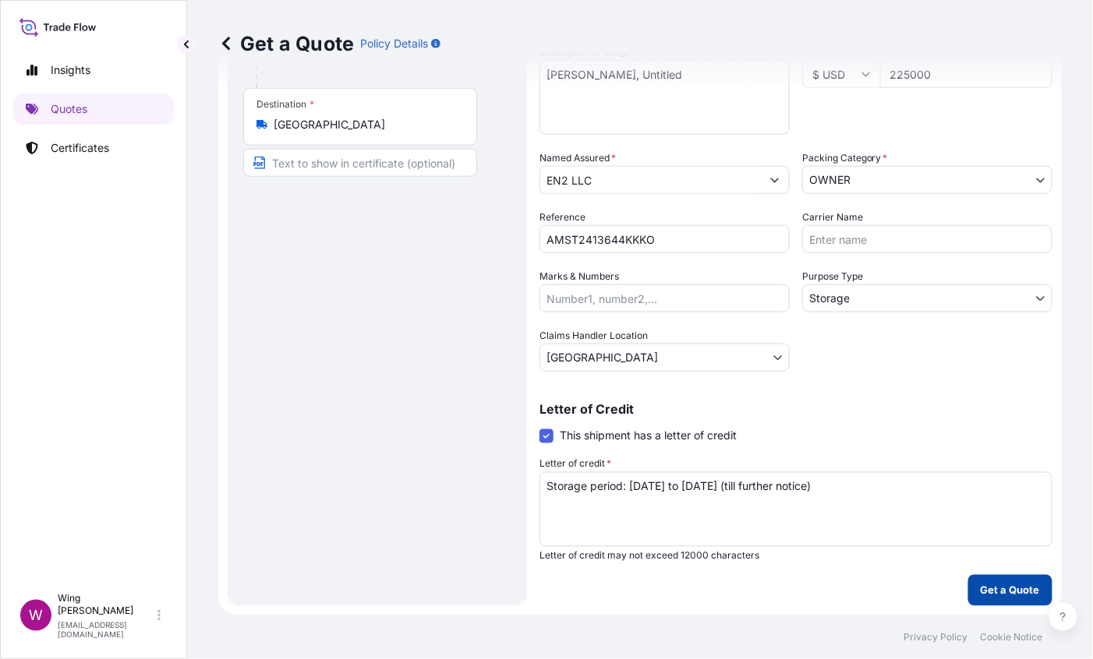
click at [1012, 572] on p "Get a Quote" at bounding box center [1010, 591] width 59 height 16
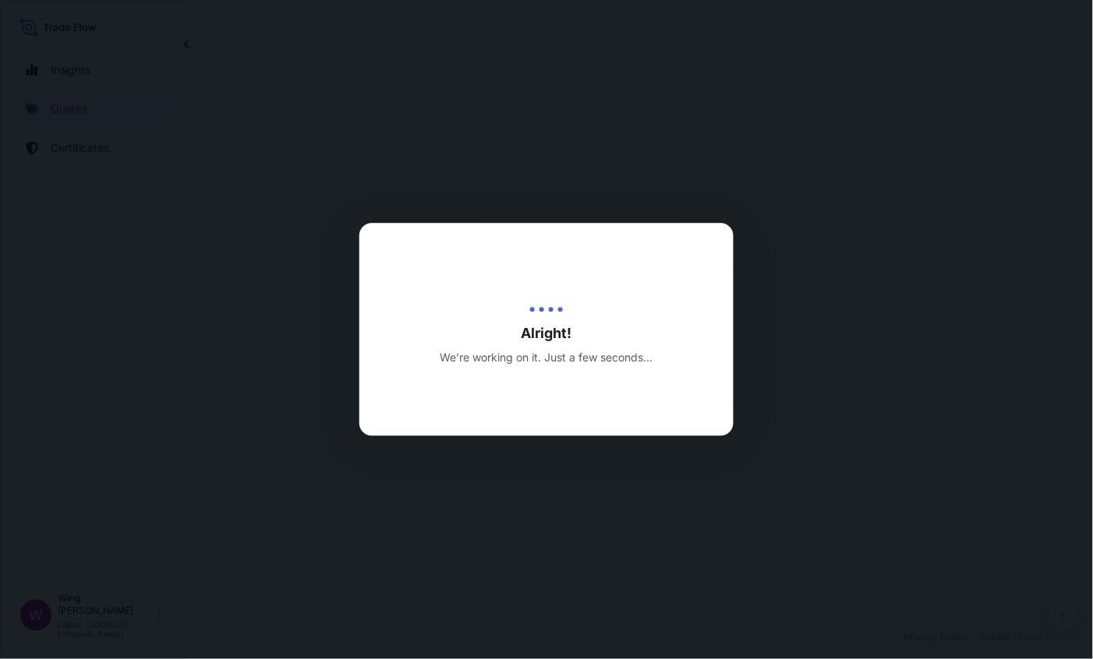
select select "STORAGE"
select select "Storage"
select select "[GEOGRAPHIC_DATA]"
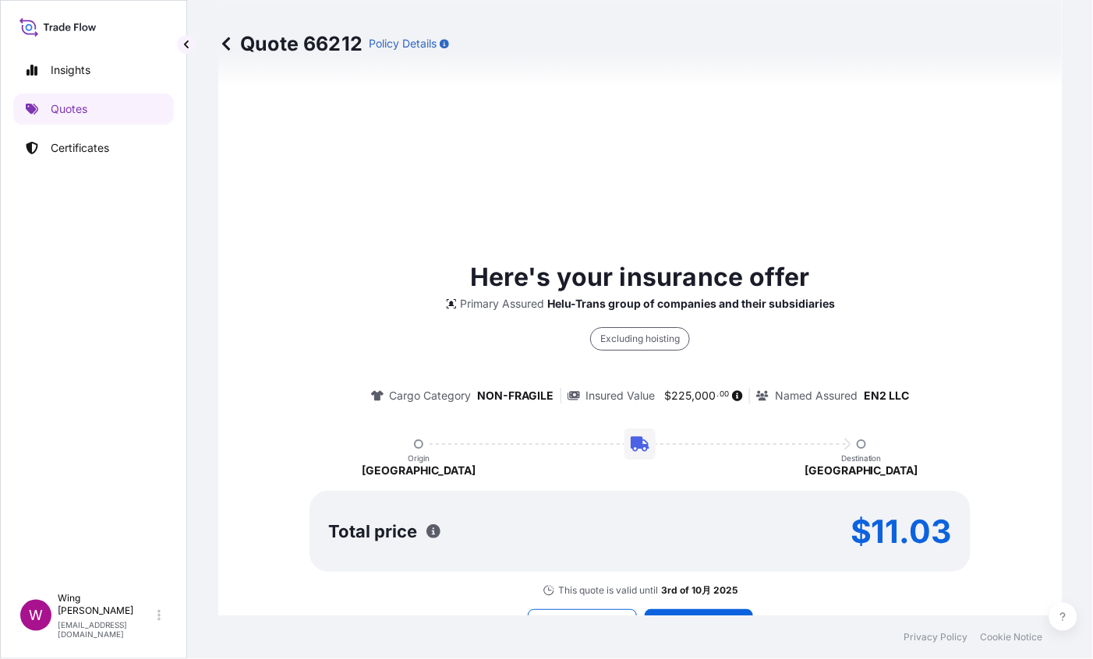
scroll to position [1161, 0]
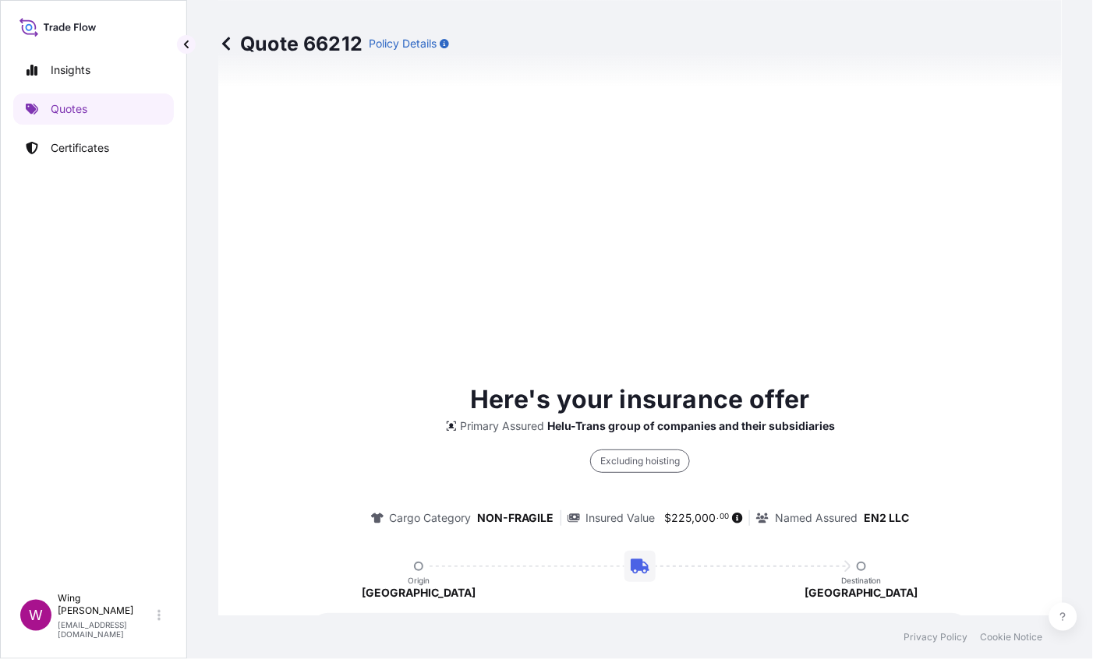
type input "[DATE]"
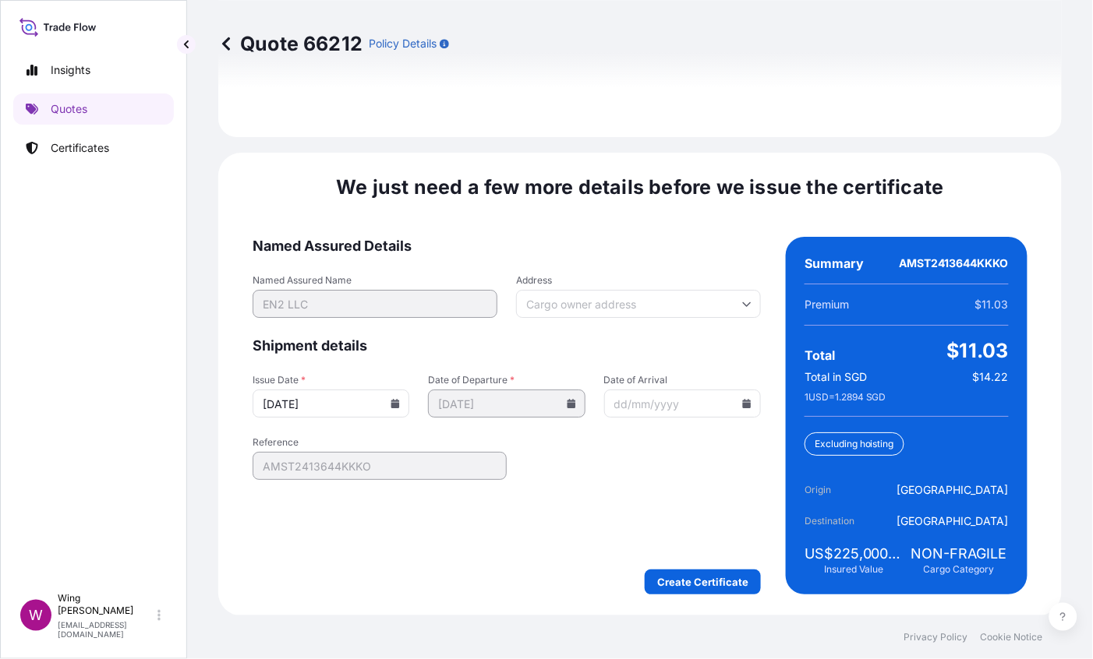
scroll to position [2438, 0]
drag, startPoint x: 713, startPoint y: 555, endPoint x: 705, endPoint y: 565, distance: 13.3
click at [713, 556] on form "Named Assured Details Named Assured Name EN2 LLC Address Shipment details Issue…" at bounding box center [507, 415] width 508 height 358
click at [705, 565] on form "Named Assured Details Named Assured Name EN2 LLC Address Shipment details Issue…" at bounding box center [507, 415] width 508 height 358
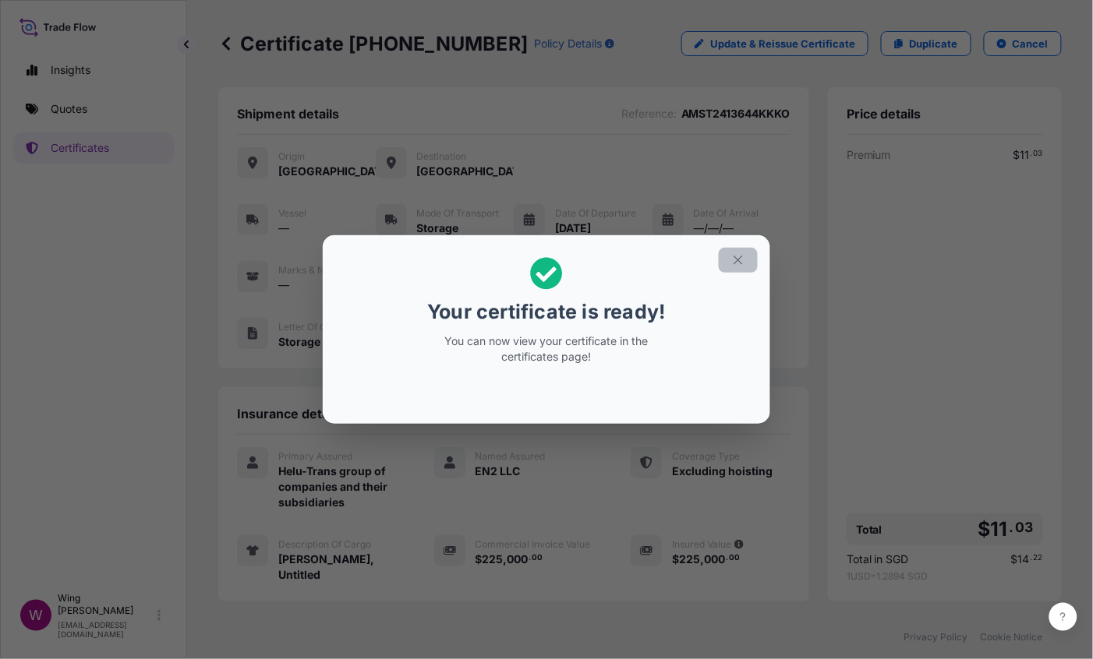
click at [740, 265] on icon "button" at bounding box center [738, 260] width 14 height 14
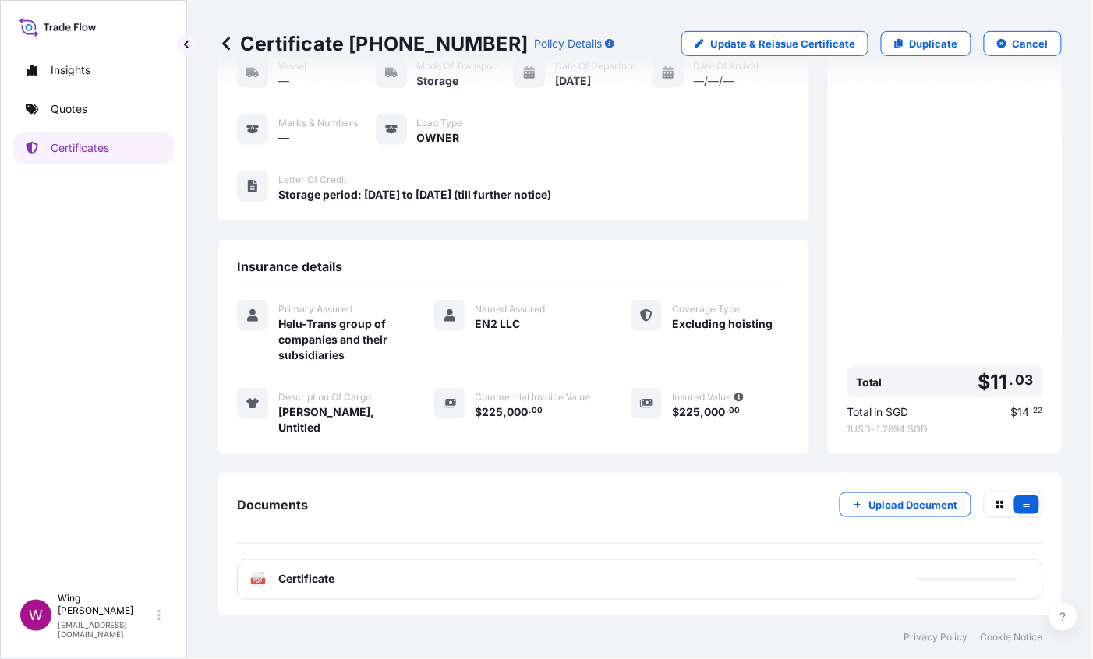
scroll to position [148, 0]
click at [258, 572] on text "PDF" at bounding box center [258, 580] width 10 height 5
click at [925, 42] on p "Duplicate" at bounding box center [934, 44] width 48 height 16
select select "STORAGE"
select select "Storage"
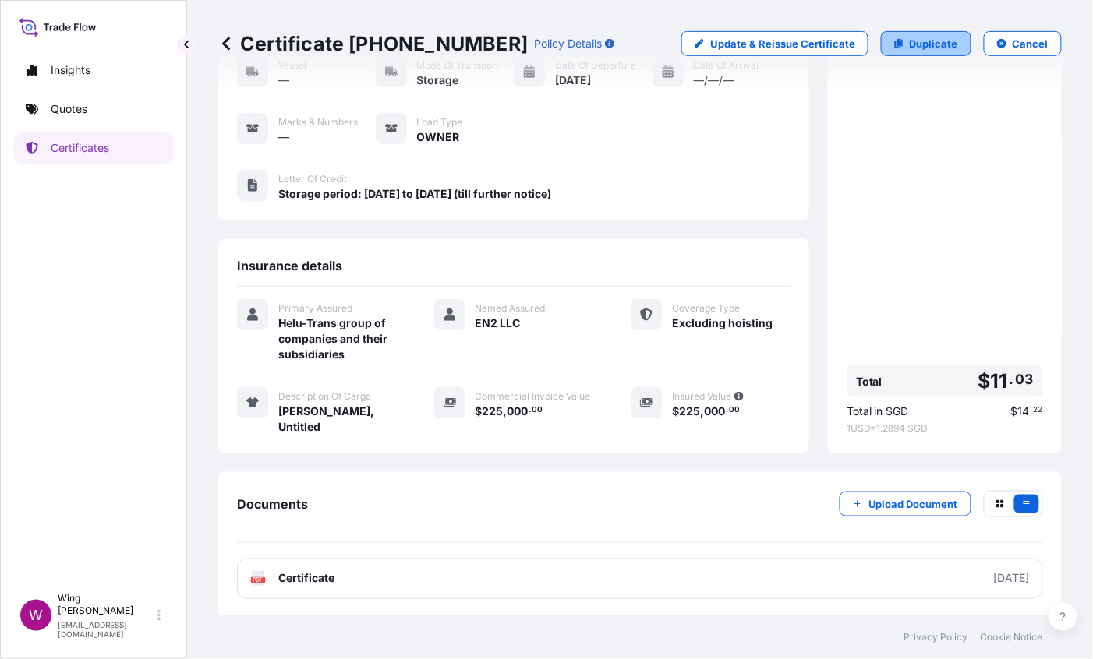
select select "[GEOGRAPHIC_DATA]"
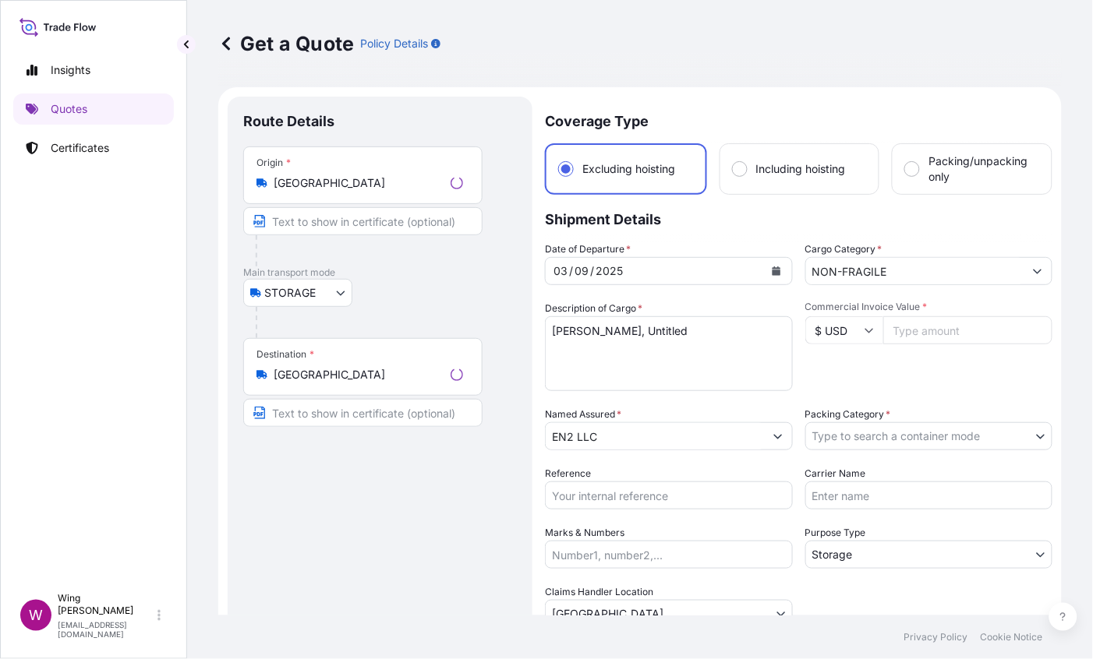
scroll to position [25, 0]
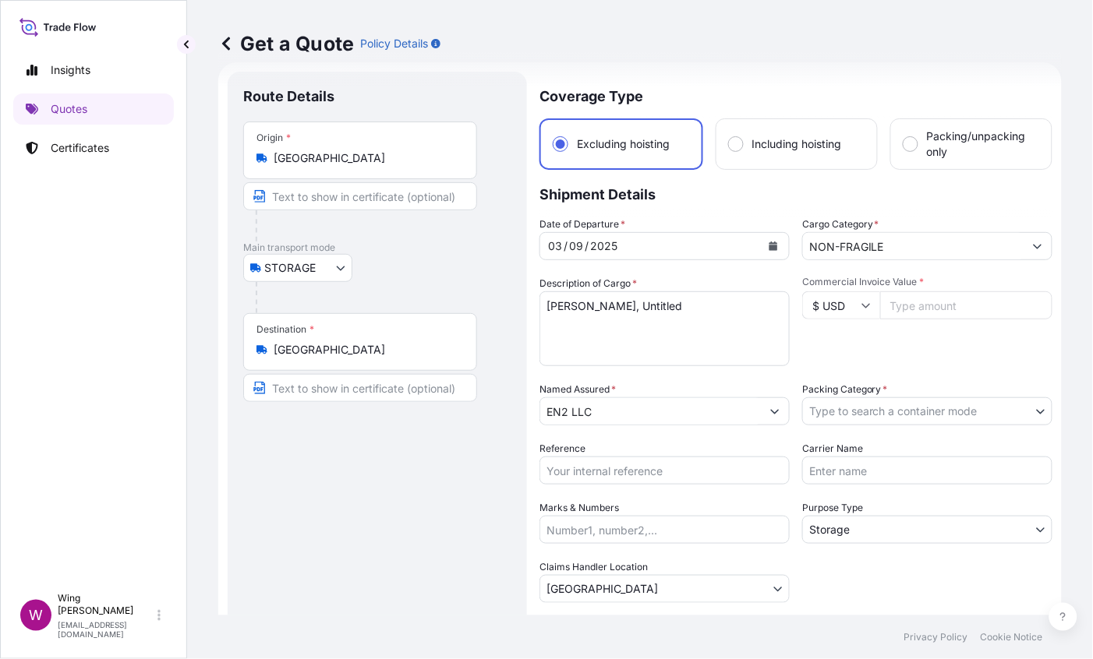
click at [387, 512] on div "Route Details Place of loading Road / [GEOGRAPHIC_DATA] / Inland Origin * [GEOG…" at bounding box center [377, 454] width 268 height 735
click at [416, 444] on div "Route Details Place of loading Road / [GEOGRAPHIC_DATA] / Inland Origin * [GEOG…" at bounding box center [377, 454] width 268 height 735
click at [827, 308] on input "$ USD" at bounding box center [841, 306] width 78 height 28
click at [821, 275] on div "$ HKD" at bounding box center [832, 261] width 65 height 30
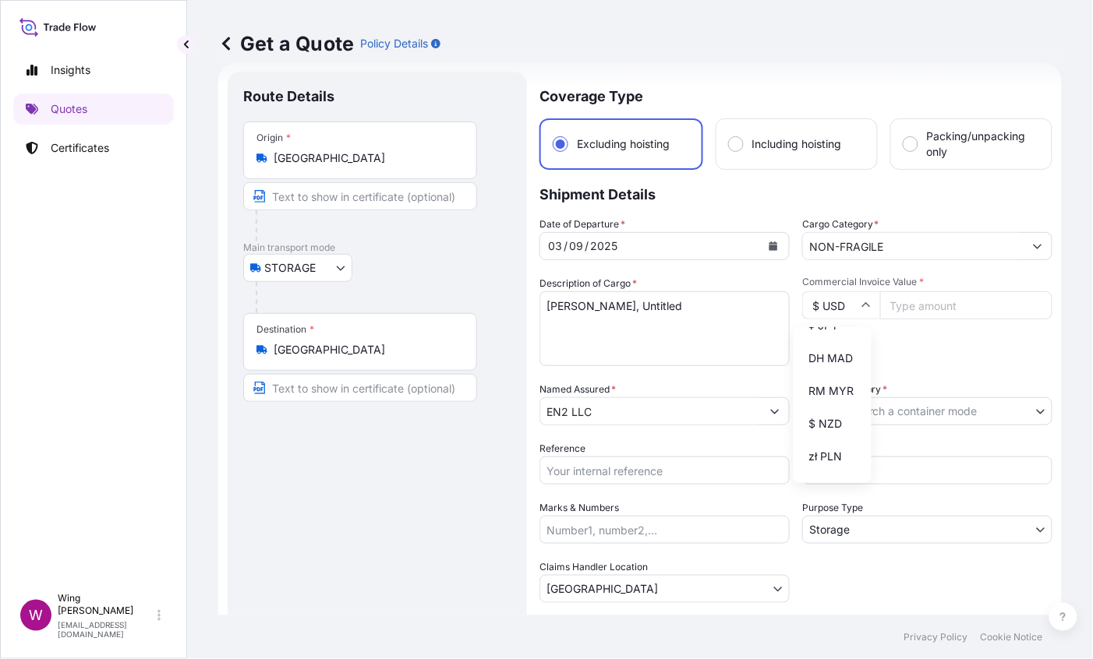
type input "$ HKD"
click at [902, 302] on input "Commercial Invoice Value *" at bounding box center [966, 306] width 172 height 28
paste input "460000"
type input "460000"
click at [245, 523] on div "Route Details Place of loading Road / [GEOGRAPHIC_DATA] / Inland Origin * [GEOG…" at bounding box center [377, 454] width 268 height 735
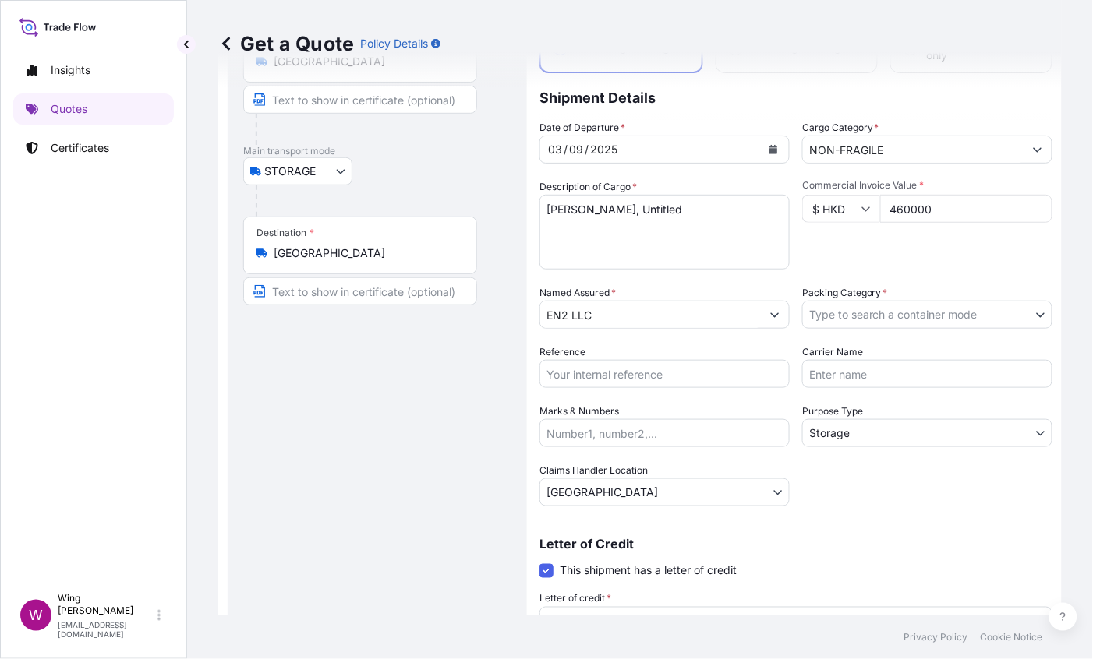
scroll to position [256, 0]
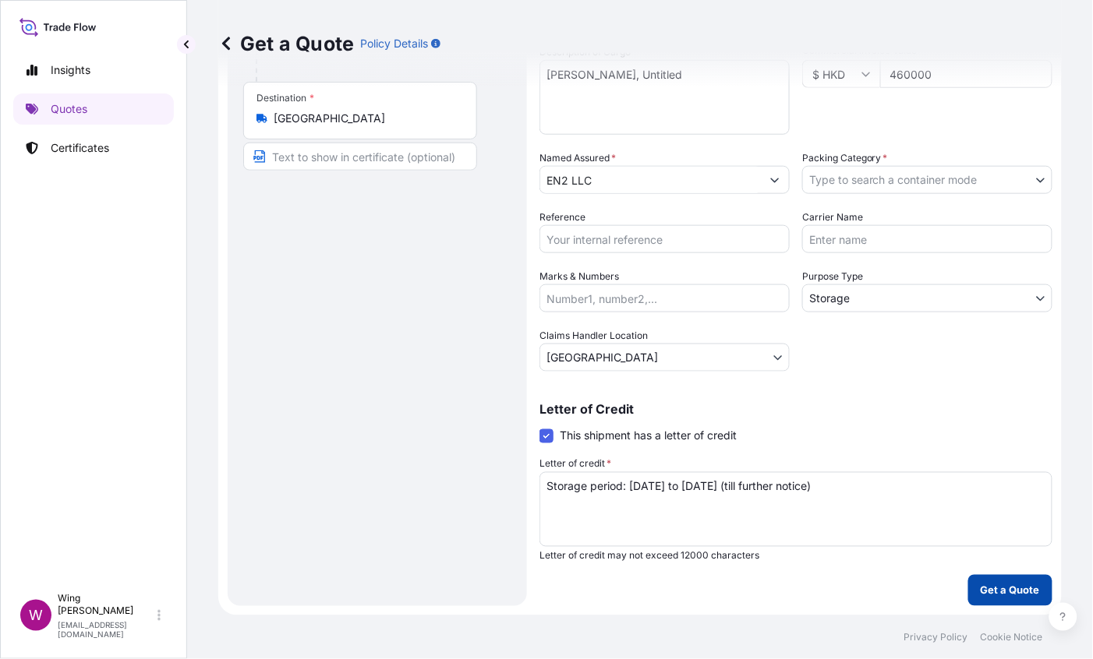
click at [985, 572] on button "Get a Quote" at bounding box center [1010, 590] width 84 height 31
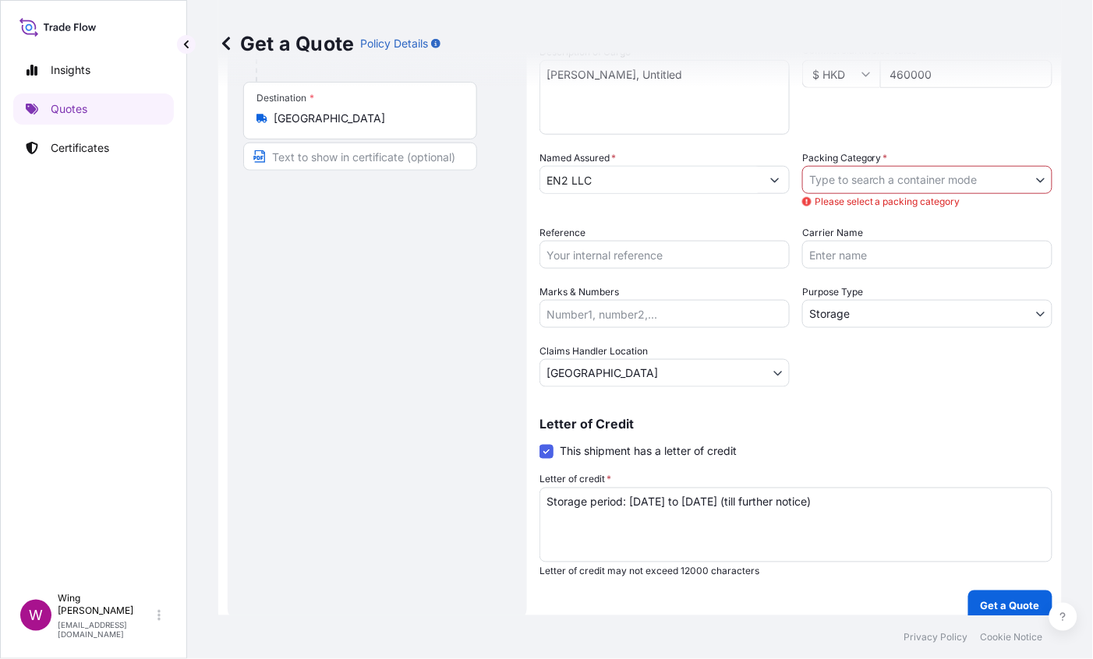
click at [861, 189] on body "Insights Quotes Certificates W Wing Lee [EMAIL_ADDRESS][DOMAIN_NAME] Get a Quot…" at bounding box center [546, 329] width 1093 height 659
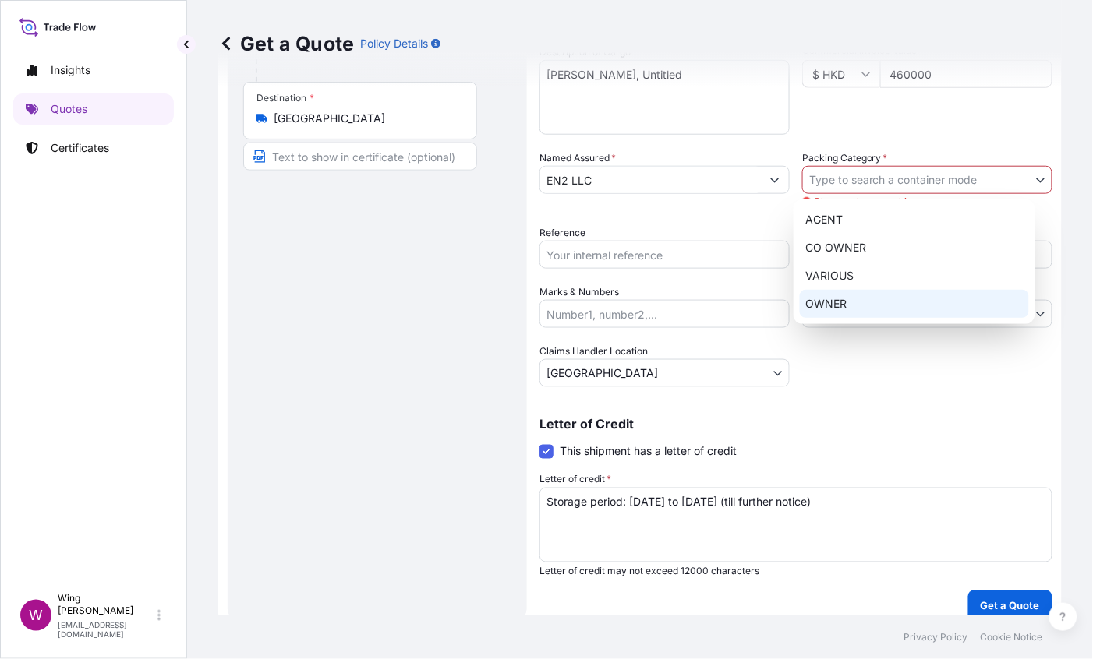
click at [867, 294] on div "OWNER" at bounding box center [914, 304] width 229 height 28
select select "27"
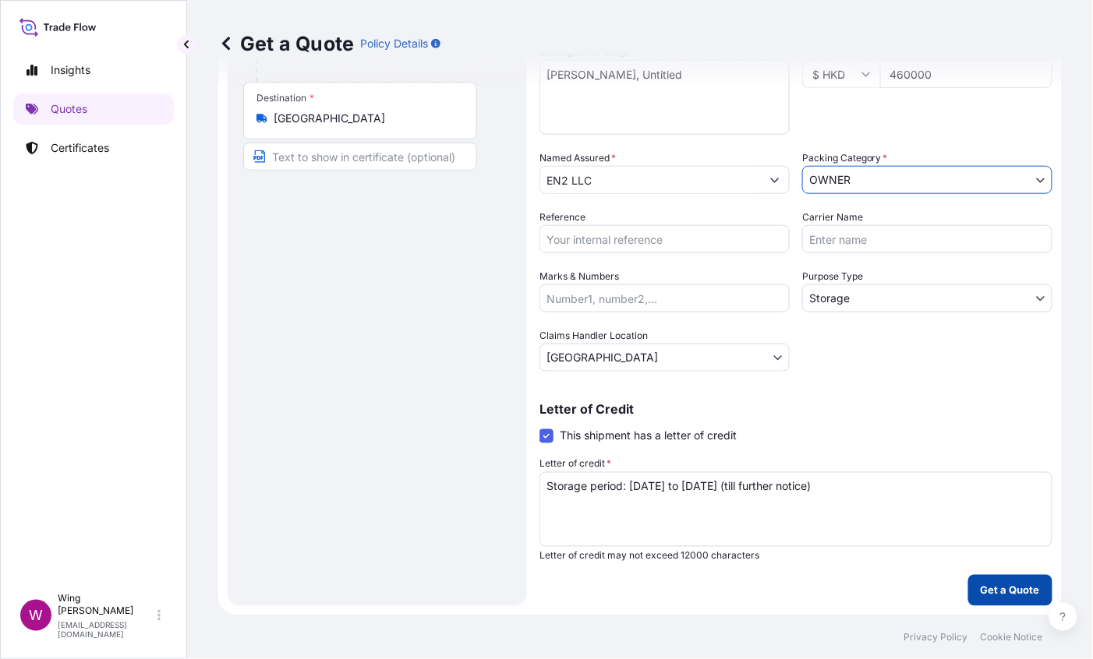
click at [981, 572] on p "Get a Quote" at bounding box center [1010, 591] width 59 height 16
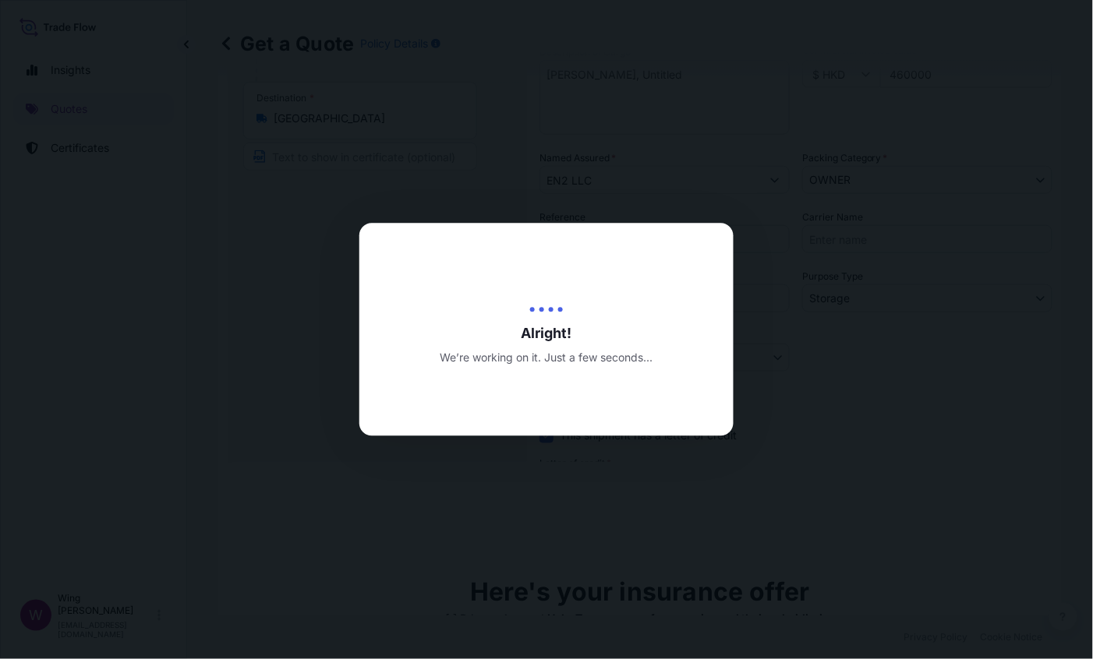
type input "[DATE]"
select select "STORAGE"
select select "Transit"
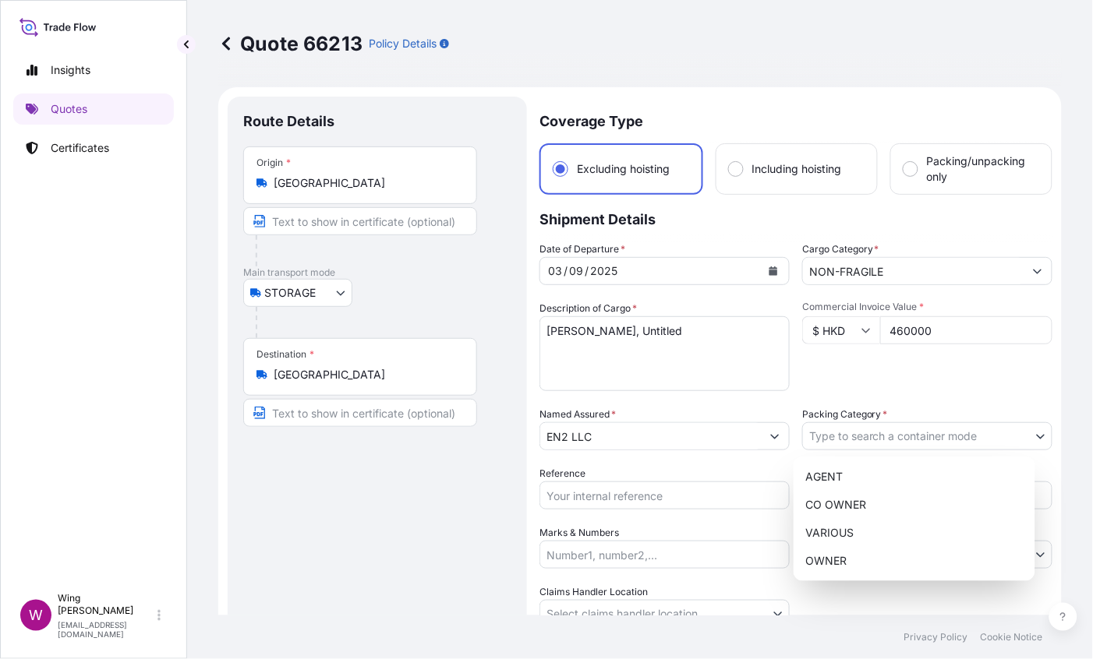
click at [854, 437] on body "Insights Quotes Certificates W Wing Lee [EMAIL_ADDRESS][DOMAIN_NAME] Quote 6621…" at bounding box center [546, 329] width 1093 height 659
click at [852, 552] on div "OWNER" at bounding box center [914, 561] width 229 height 28
select select "27"
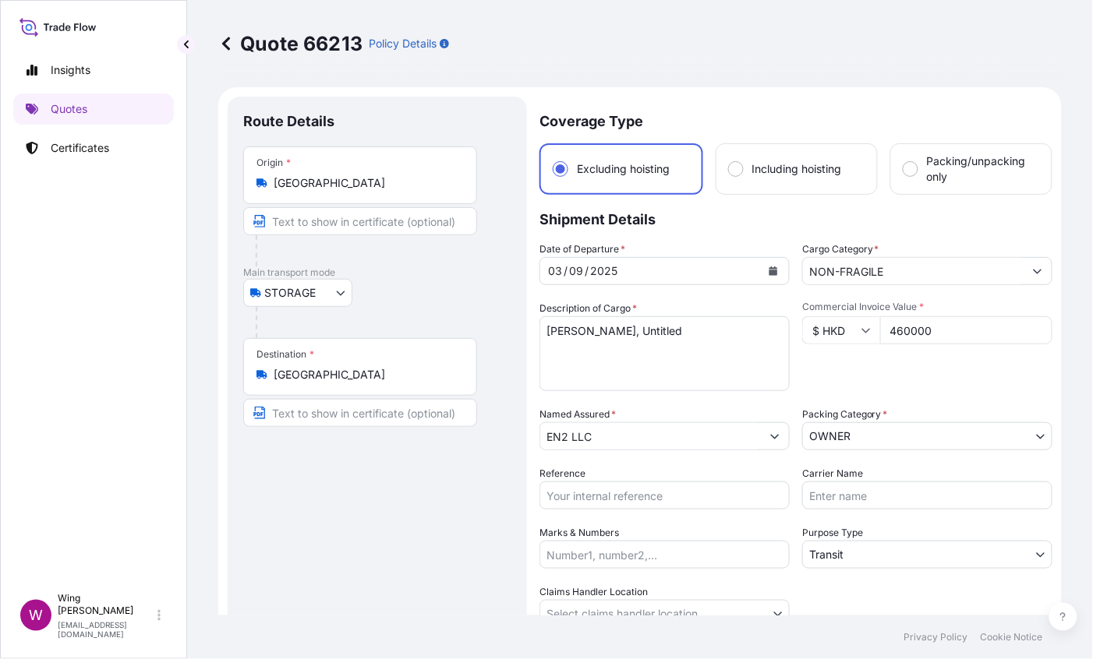
click at [433, 521] on div "Route Details Place of loading Road / [GEOGRAPHIC_DATA] / Inland Origin * [GEOG…" at bounding box center [377, 420] width 268 height 617
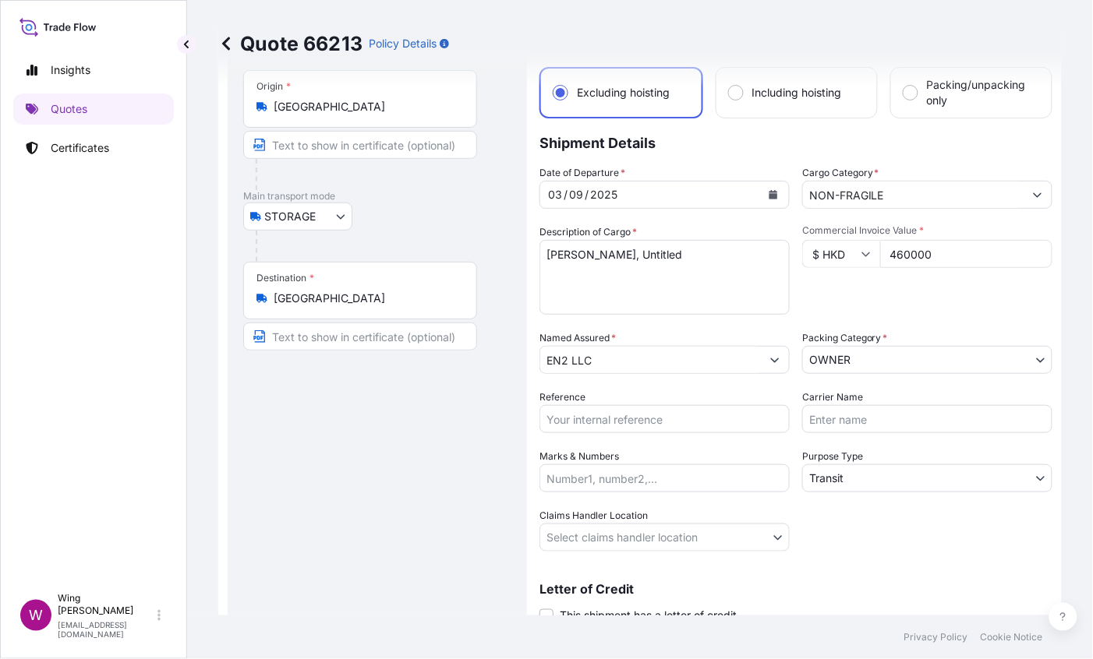
scroll to position [117, 0]
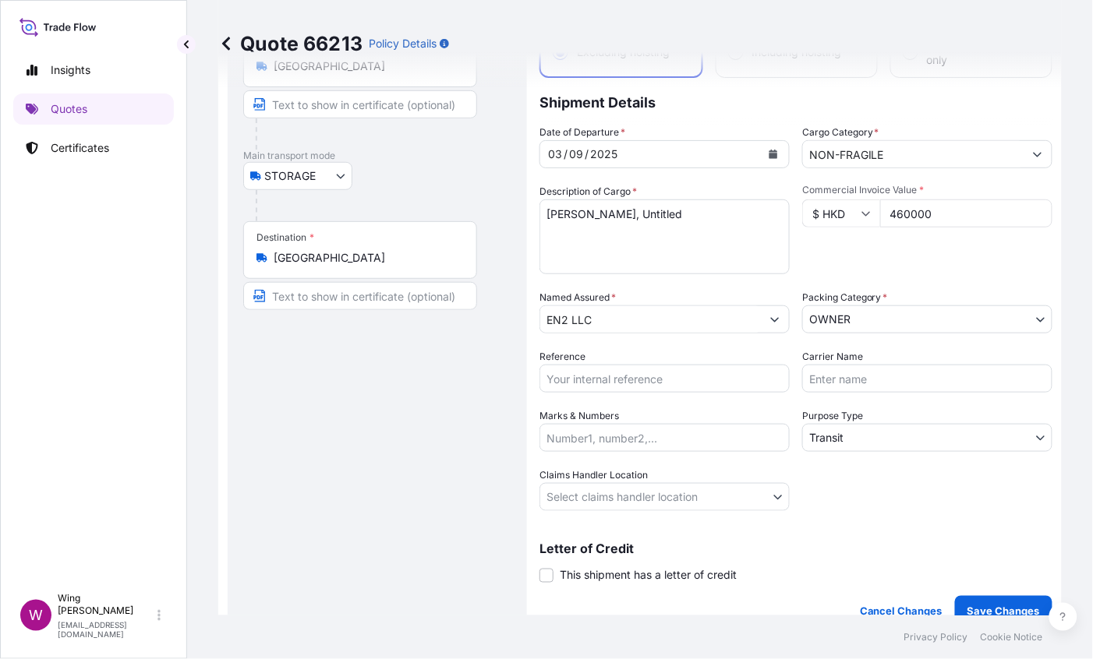
click at [437, 490] on div "Route Details Place of loading Road / [GEOGRAPHIC_DATA] / Inland Origin * [GEOG…" at bounding box center [377, 303] width 268 height 617
click at [635, 386] on input "Reference" at bounding box center [664, 379] width 250 height 28
paste input "AMST2413644KKKO"
type input "AMST2413644KKKO"
click at [359, 455] on div "Route Details Place of loading Road / [GEOGRAPHIC_DATA] / Inland Origin * [GEOG…" at bounding box center [377, 303] width 268 height 617
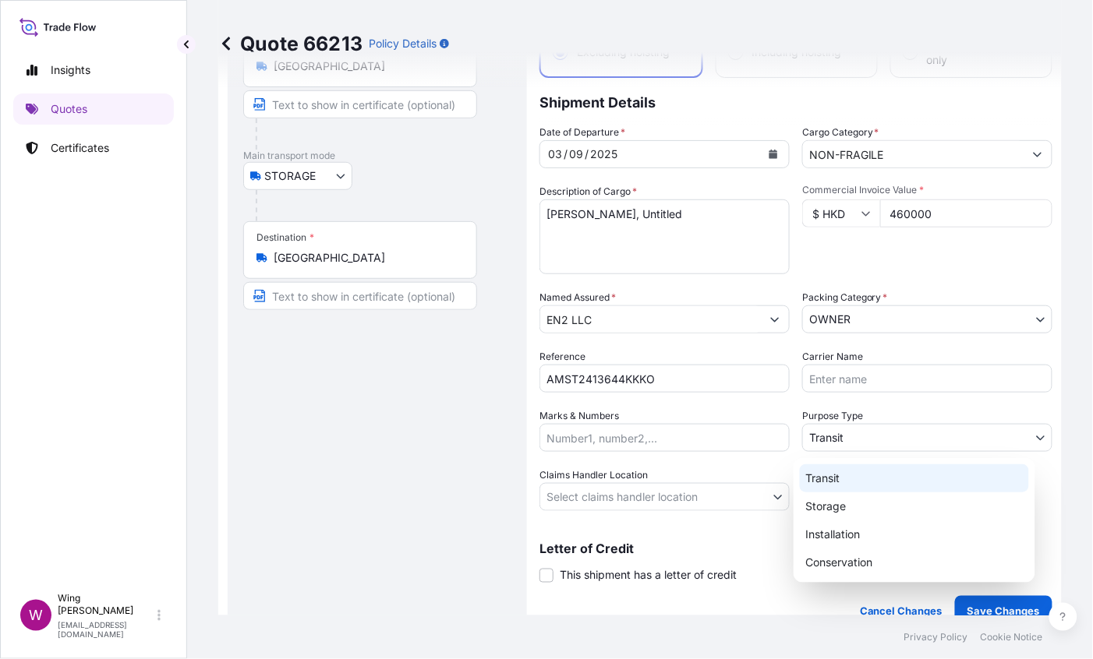
click at [852, 434] on body "Insights Quotes Certificates W Wing Lee [EMAIL_ADDRESS][DOMAIN_NAME] Quote 6621…" at bounding box center [546, 329] width 1093 height 659
click at [841, 497] on div "Storage" at bounding box center [914, 507] width 229 height 28
select select "Storage"
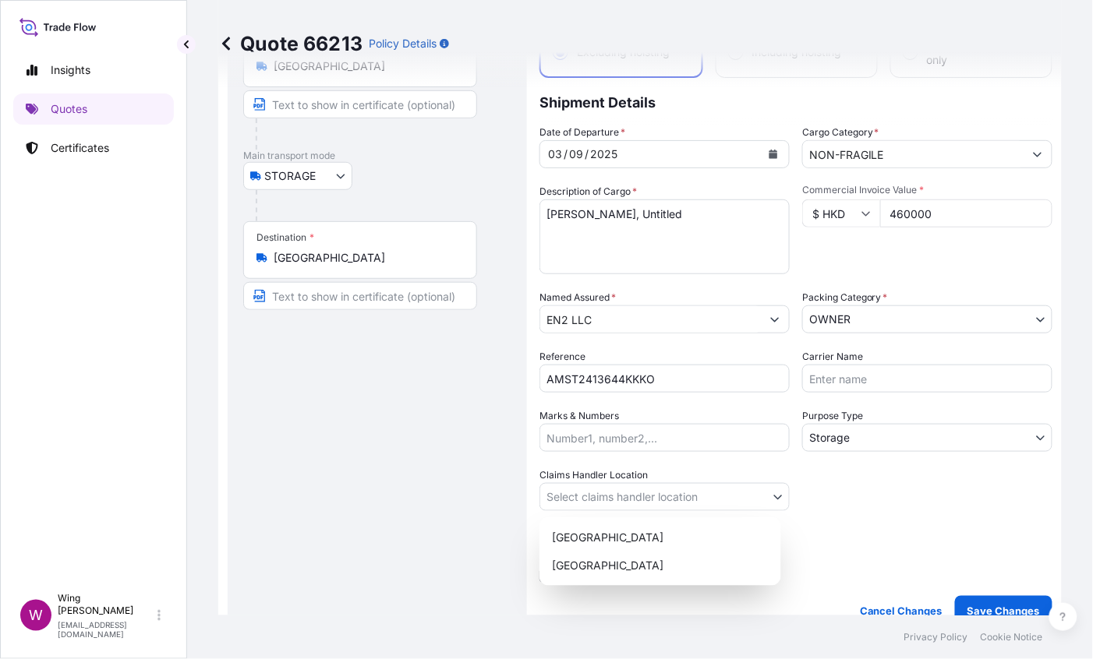
click at [609, 496] on body "Insights Quotes Certificates W Wing Lee [EMAIL_ADDRESS][DOMAIN_NAME] Quote 6621…" at bounding box center [546, 329] width 1093 height 659
click at [602, 536] on div "[GEOGRAPHIC_DATA]" at bounding box center [660, 538] width 229 height 28
select select "[GEOGRAPHIC_DATA]"
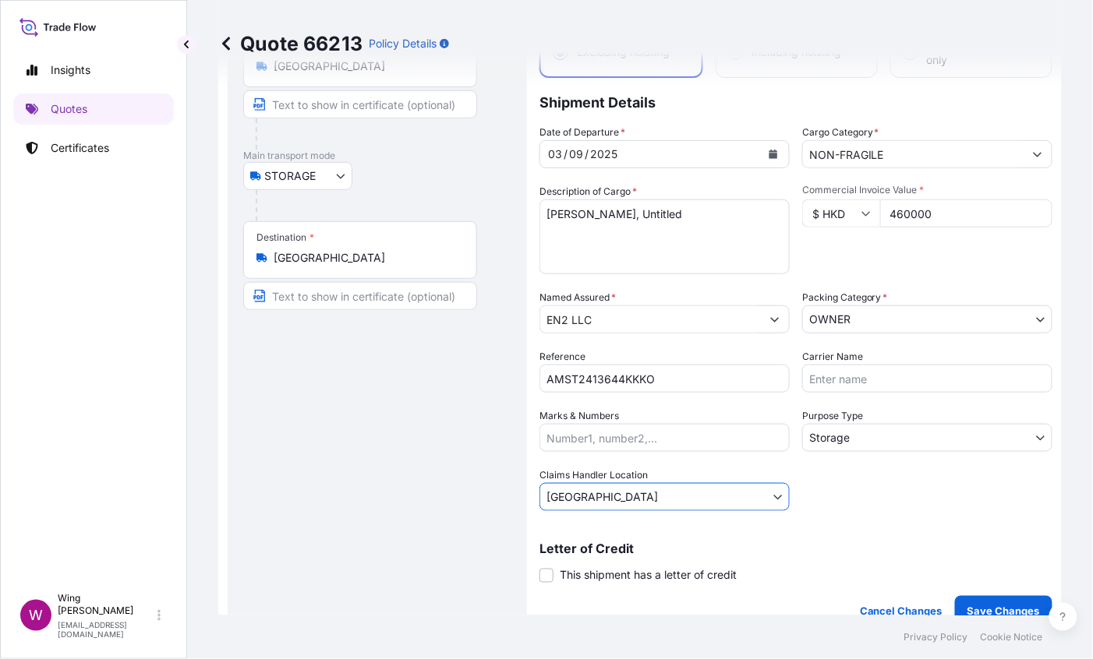
click at [364, 515] on div "Route Details Place of loading Road / [GEOGRAPHIC_DATA] / Inland Origin * [GEOG…" at bounding box center [377, 303] width 268 height 617
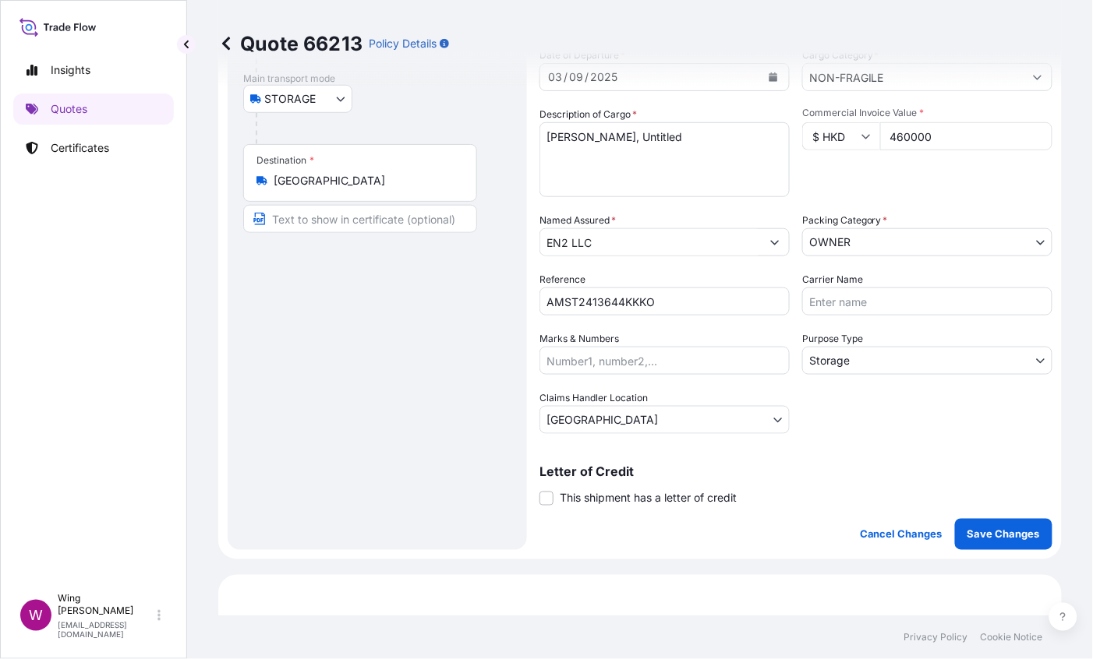
scroll to position [234, 0]
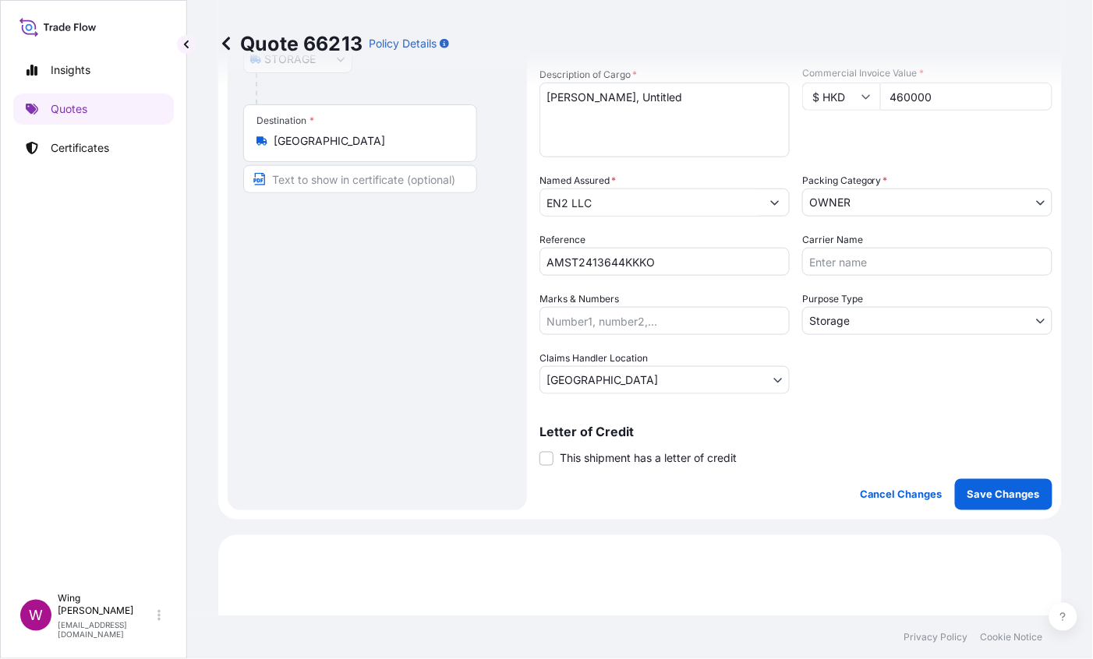
click at [560, 461] on span "This shipment has a letter of credit" at bounding box center [648, 459] width 177 height 16
click at [539, 451] on input "This shipment has a letter of credit" at bounding box center [539, 451] width 0 height 0
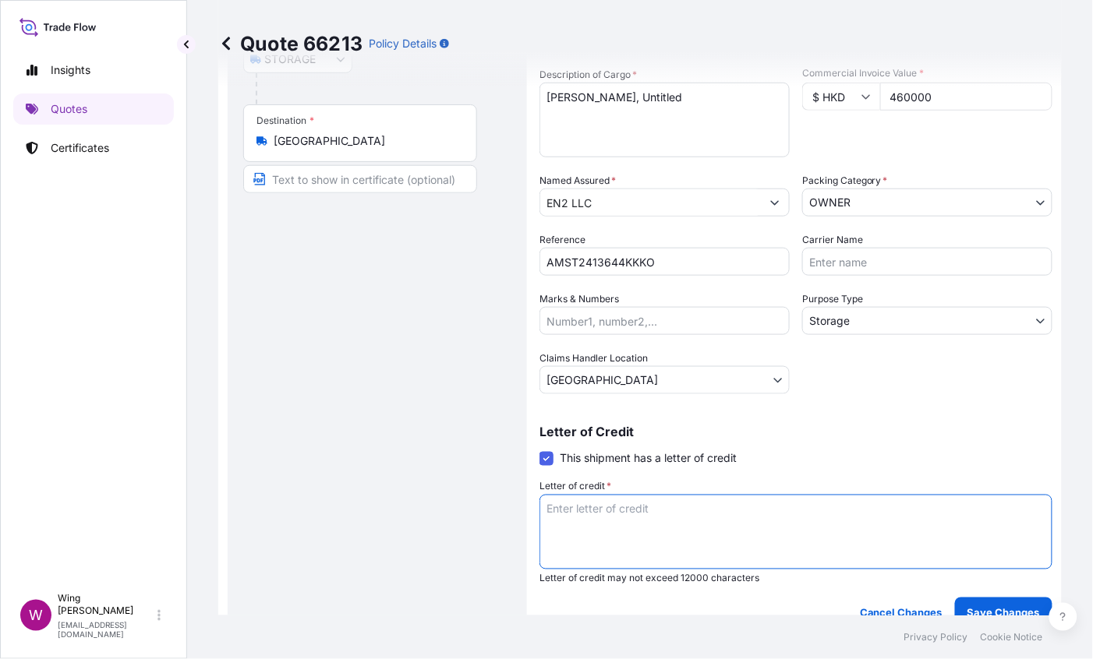
click at [677, 544] on textarea "Letter of credit *" at bounding box center [795, 532] width 513 height 75
paste textarea "AMST2413644KKKO"
drag, startPoint x: 677, startPoint y: 519, endPoint x: 464, endPoint y: 499, distance: 213.8
click at [464, 499] on form "Route Details Place of loading Road / Inland Road / Inland Origin * [GEOGRAPHIC…" at bounding box center [639, 245] width 843 height 785
type textarea "Storage period: [DATE] to [DATE] (till further notice)"
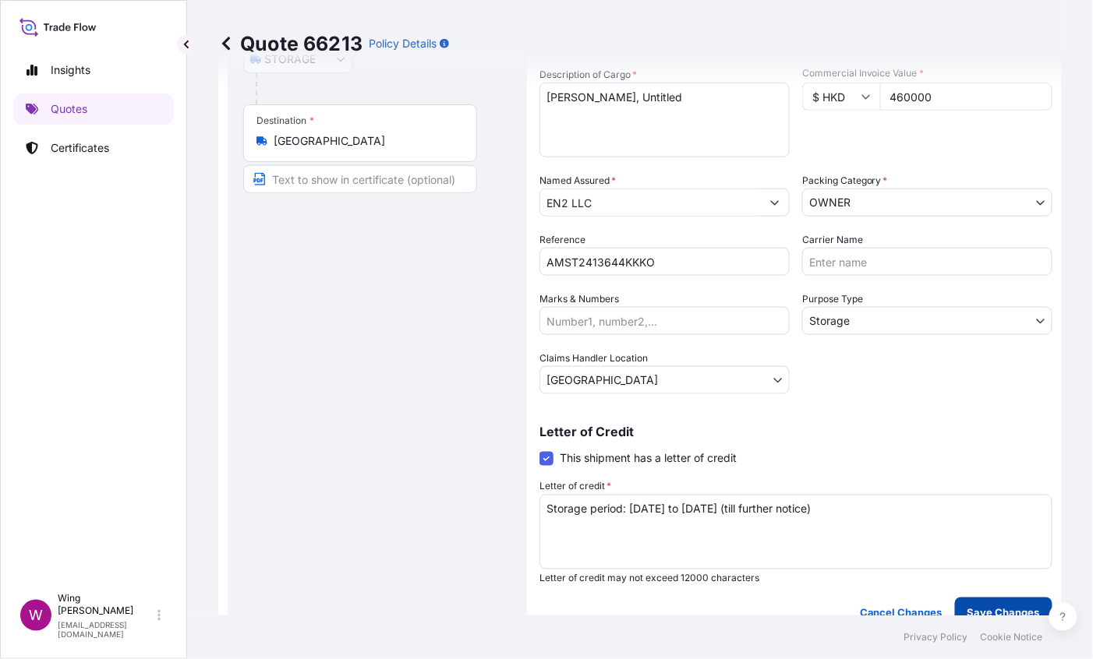
click at [985, 572] on p "Save Changes" at bounding box center [1003, 614] width 72 height 16
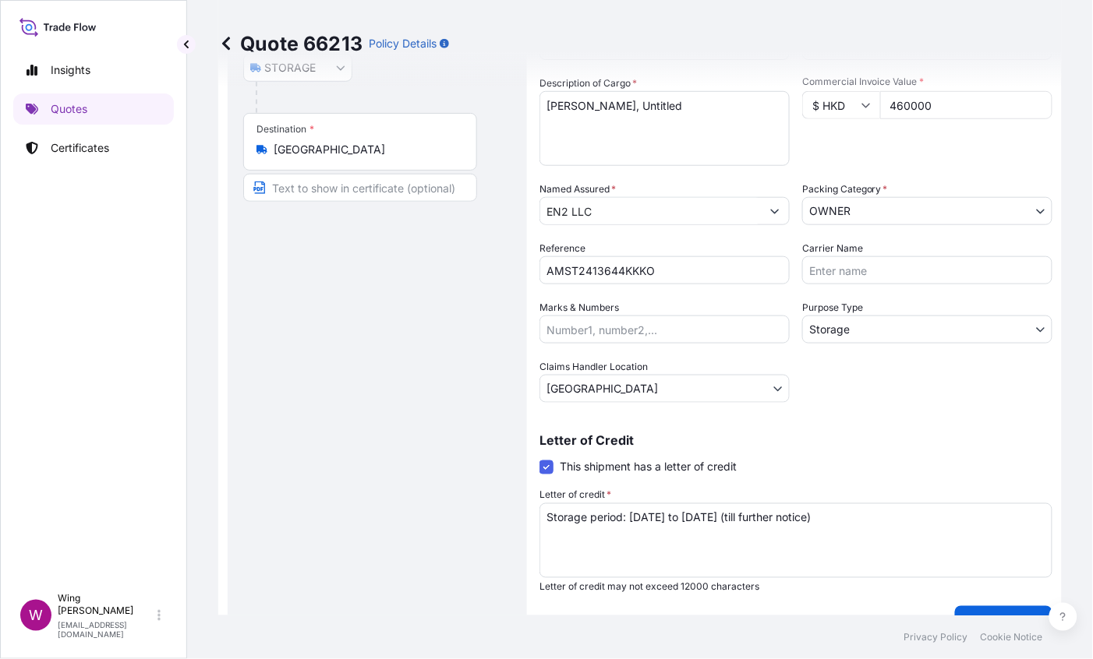
select select "STORAGE"
select select "Storage"
select select "[GEOGRAPHIC_DATA]"
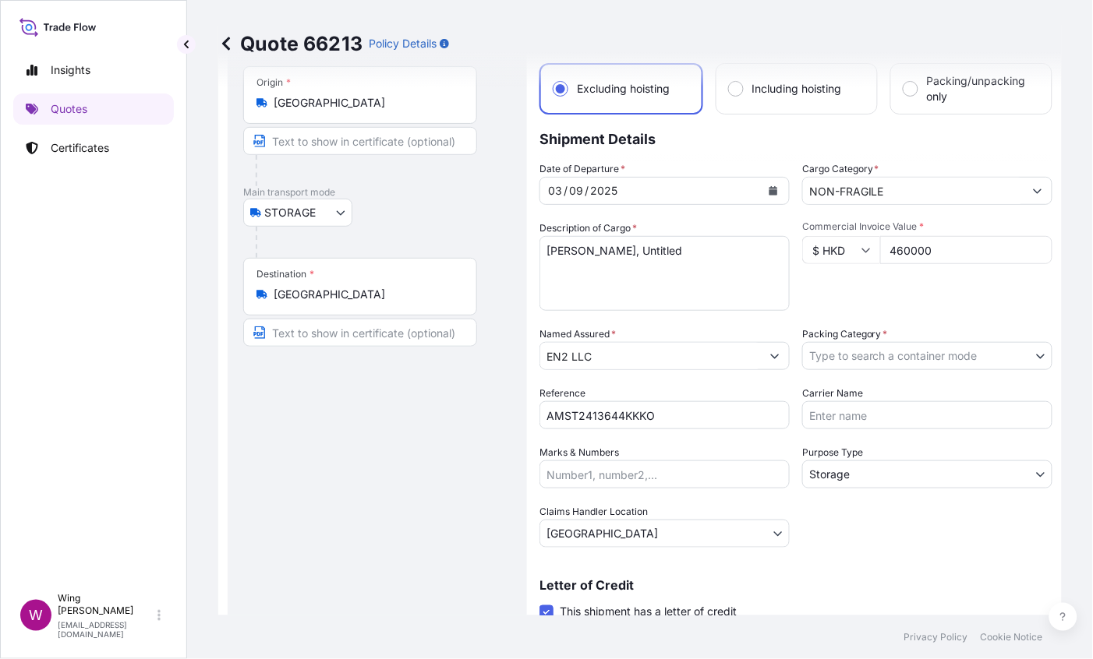
scroll to position [0, 0]
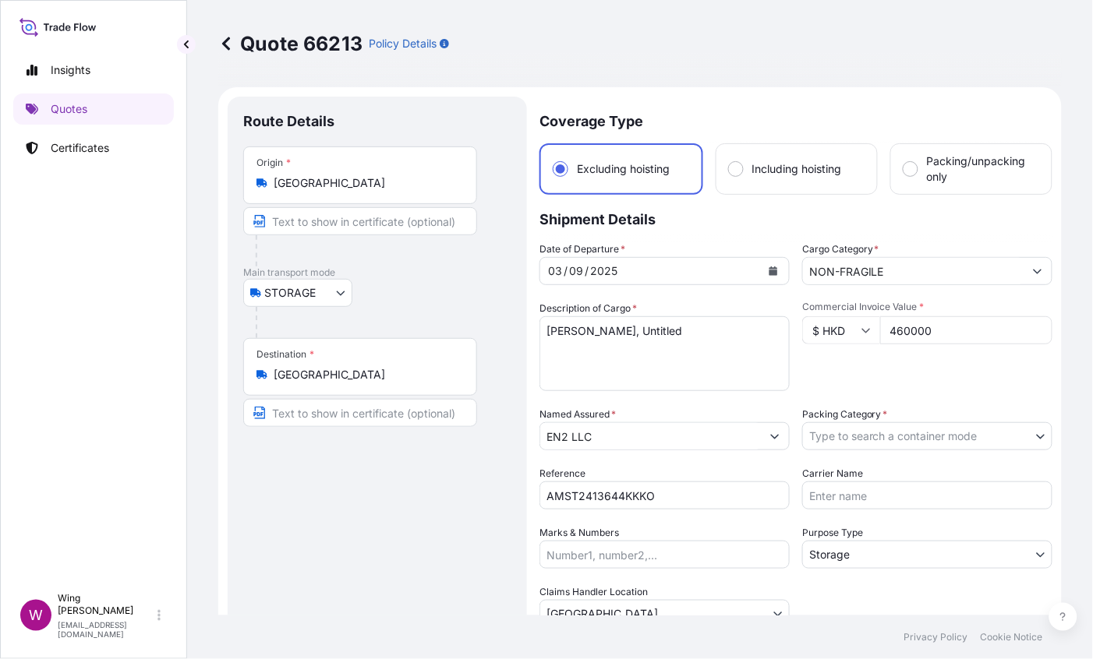
click at [875, 424] on body "Insights Quotes Certificates W Wing Lee [EMAIL_ADDRESS][DOMAIN_NAME] Quote 6621…" at bounding box center [546, 329] width 1093 height 659
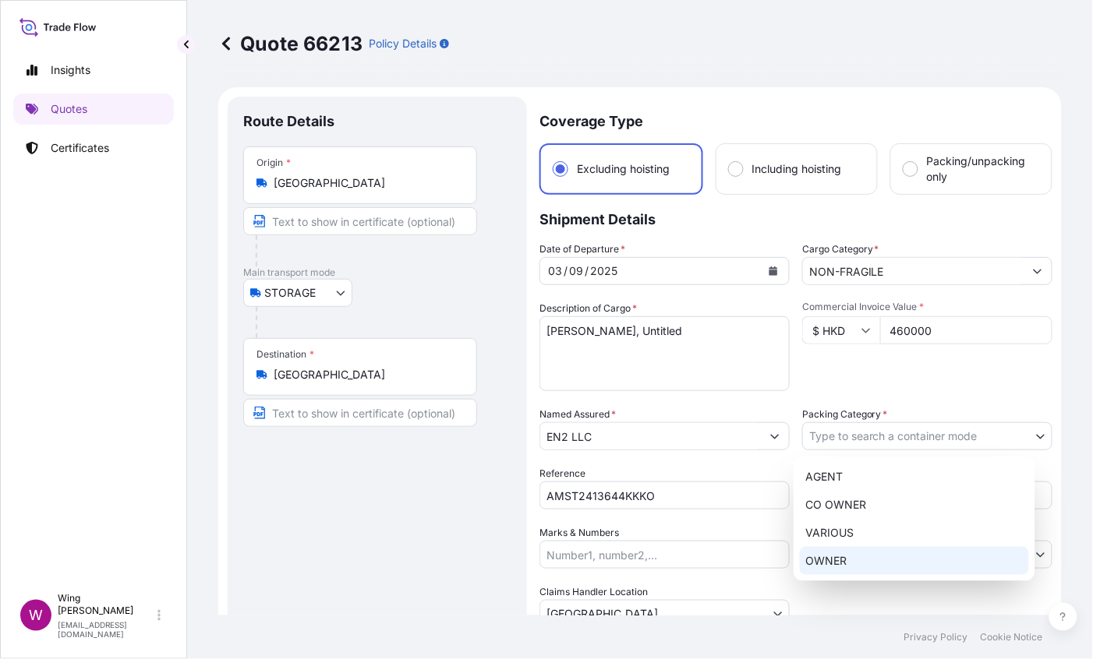
click at [845, 551] on div "OWNER" at bounding box center [914, 561] width 229 height 28
select select "27"
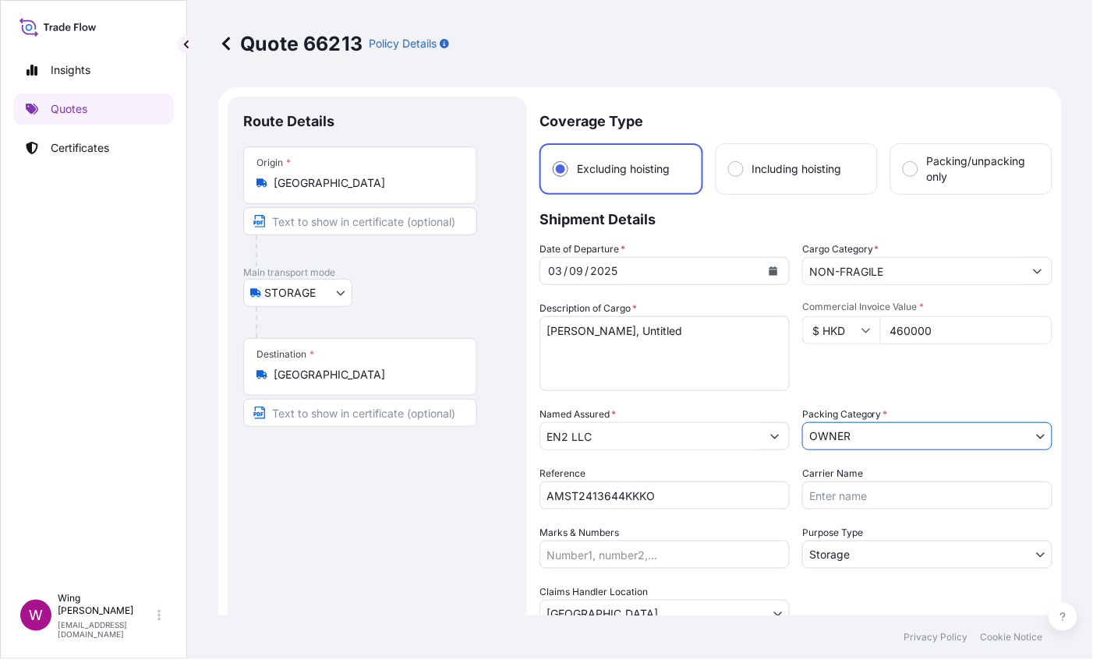
click at [461, 528] on div "Route Details Place of loading Road / [GEOGRAPHIC_DATA] / Inland Origin * [GEOG…" at bounding box center [377, 479] width 268 height 735
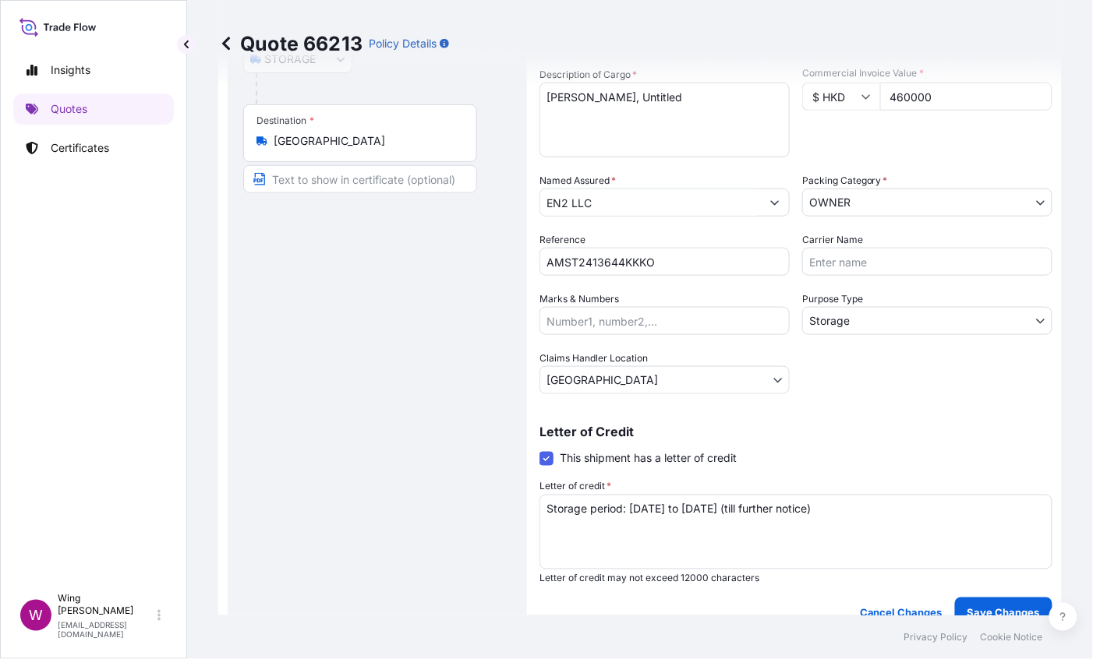
scroll to position [350, 0]
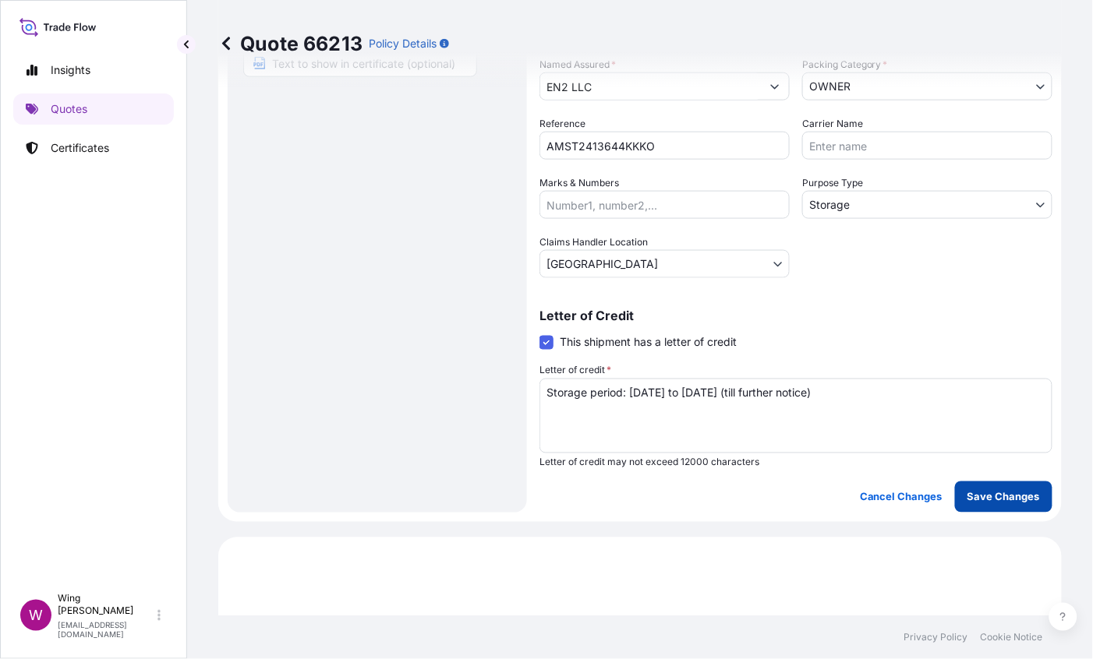
click at [967, 496] on p "Save Changes" at bounding box center [1003, 498] width 72 height 16
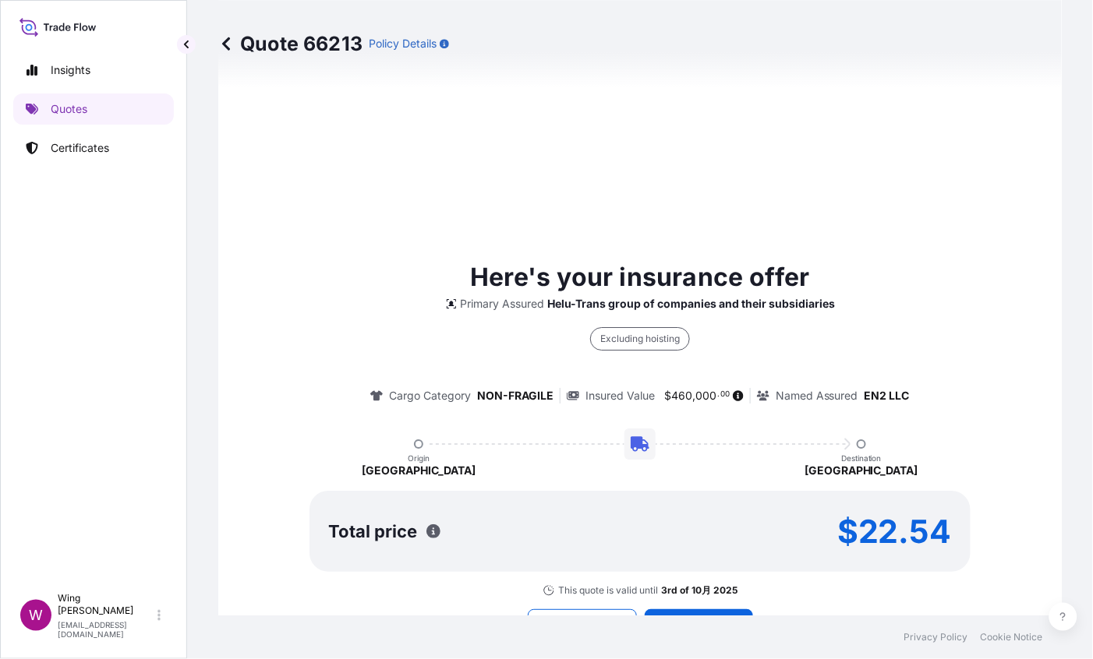
select select "STORAGE"
select select "Storage"
select select "[GEOGRAPHIC_DATA]"
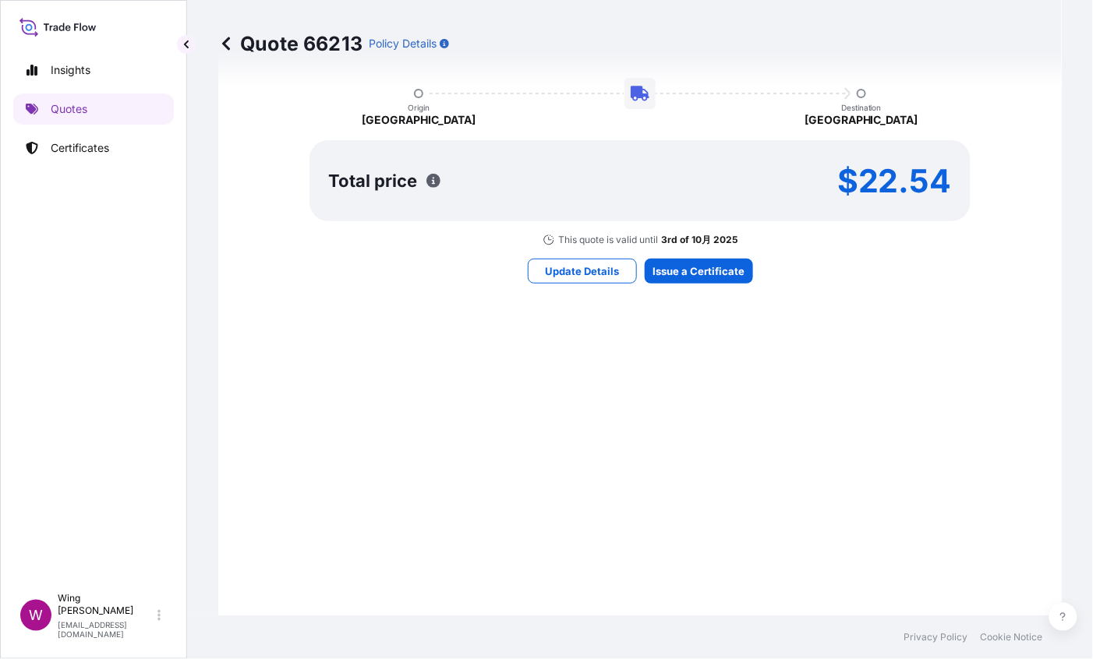
click at [714, 246] on p "3rd of 10月 2025" at bounding box center [699, 240] width 76 height 12
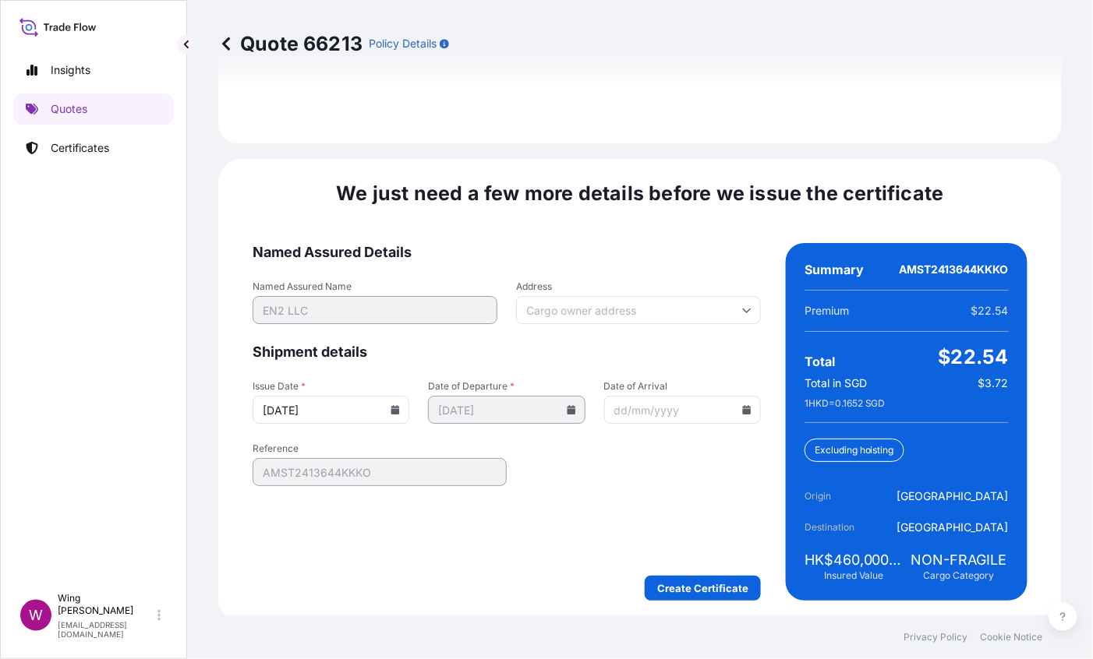
scroll to position [2438, 0]
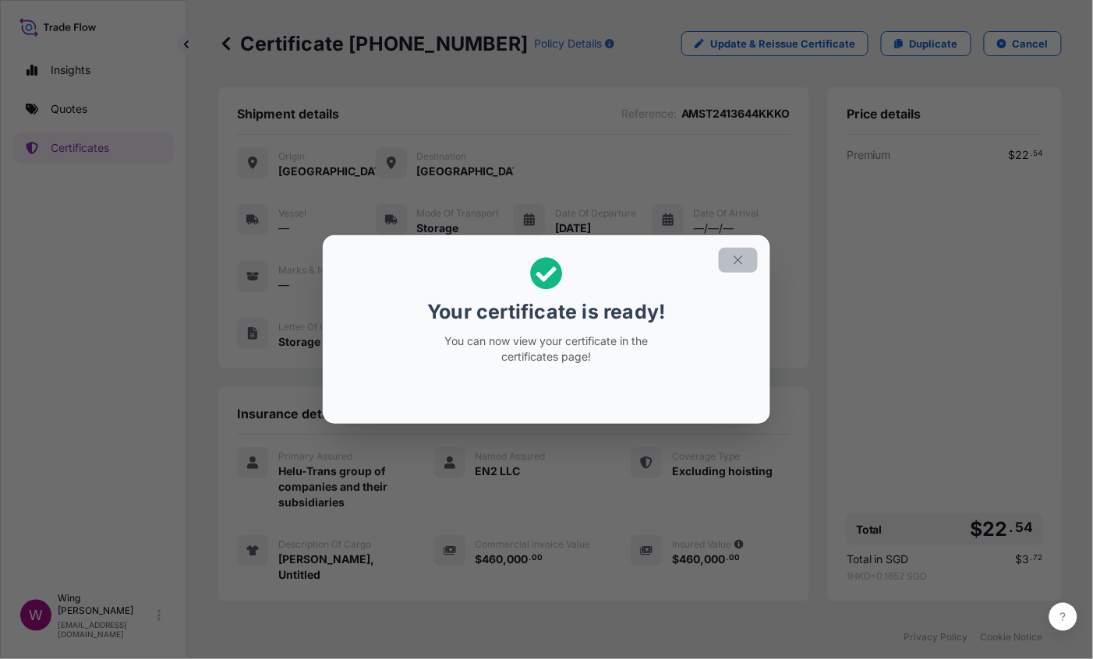
click at [737, 260] on icon "button" at bounding box center [738, 260] width 9 height 9
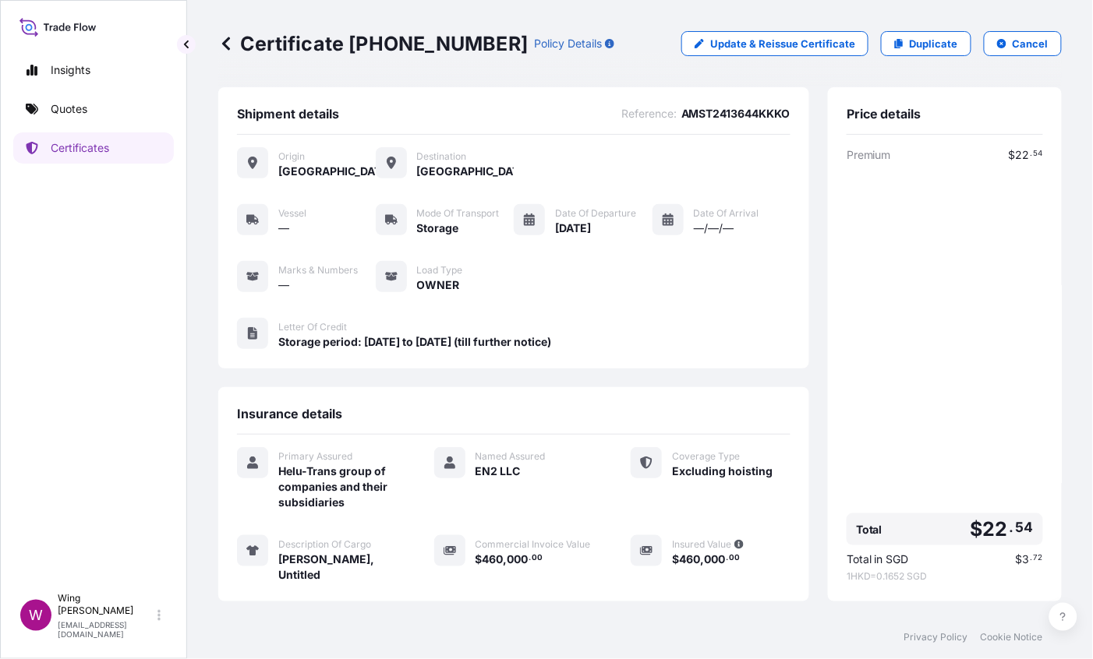
scroll to position [148, 0]
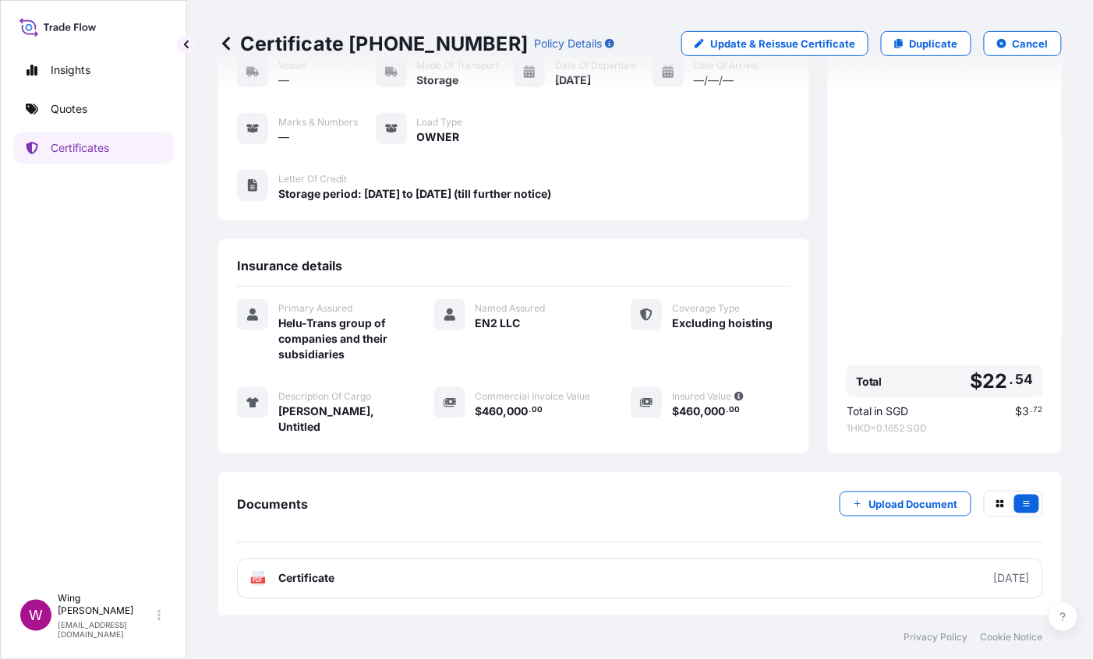
click at [256, 572] on text "PDF" at bounding box center [258, 580] width 10 height 5
